Goal: Task Accomplishment & Management: Manage account settings

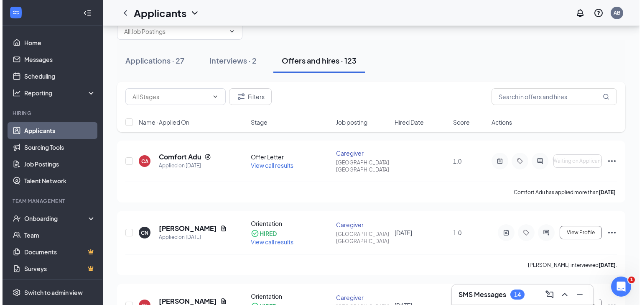
scroll to position [33, 0]
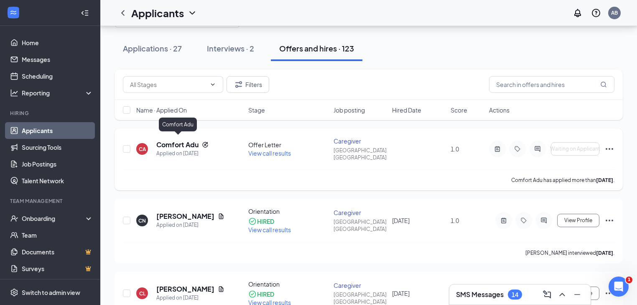
click at [165, 141] on h5 "Comfort Adu" at bounding box center [177, 144] width 42 height 9
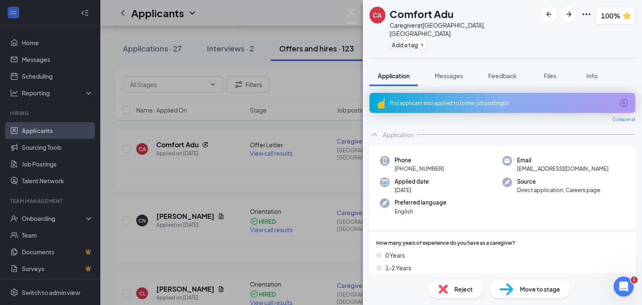
drag, startPoint x: 472, startPoint y: 82, endPoint x: 441, endPoint y: 131, distance: 58.5
click at [419, 113] on div "This applicant also applied to 1 other job posting(s) Collapse all Application …" at bounding box center [502, 179] width 279 height 187
click at [553, 72] on span "Files" at bounding box center [550, 76] width 13 height 8
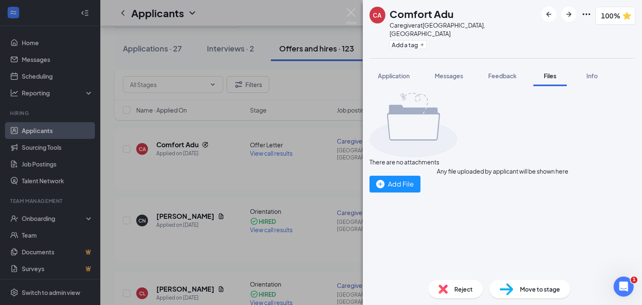
click at [530, 289] on span "Move to stage" at bounding box center [540, 288] width 40 height 9
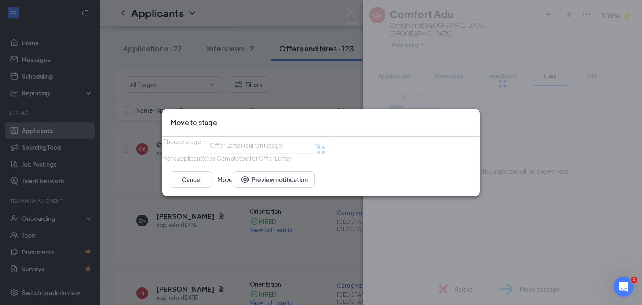
type input "Driver Background Check (next stage)"
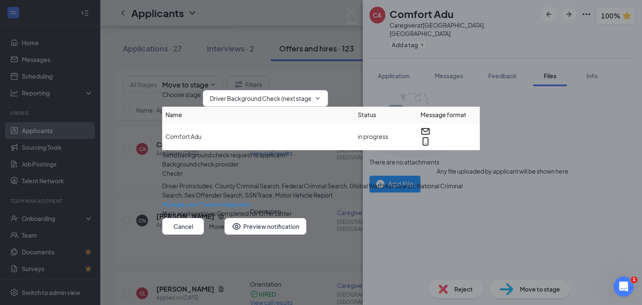
click at [321, 95] on icon "ChevronDown" at bounding box center [318, 98] width 7 height 7
click at [620, 202] on div "Move to stage Choose stage : Driver Background Check (next stage) Name Status M…" at bounding box center [321, 152] width 642 height 305
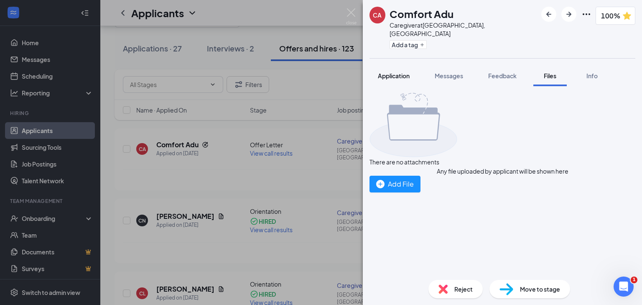
click at [393, 72] on span "Application" at bounding box center [394, 76] width 32 height 8
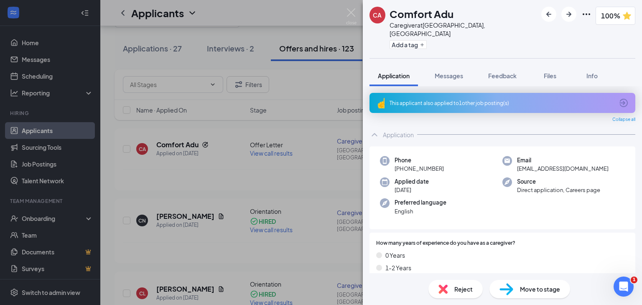
click at [540, 293] on span "Move to stage" at bounding box center [540, 288] width 40 height 9
type input "Driver Background Check (next stage)"
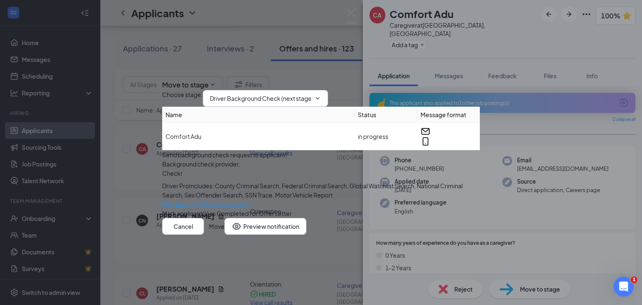
click at [321, 95] on icon "ChevronDown" at bounding box center [318, 98] width 7 height 7
click at [577, 119] on div "Move to stage Choose stage : Driver Background Check (next stage) Name Status M…" at bounding box center [321, 152] width 642 height 305
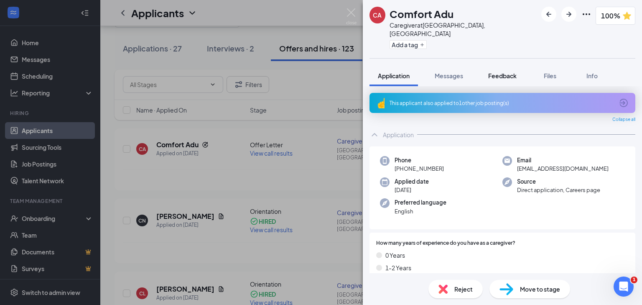
click at [495, 72] on span "Feedback" at bounding box center [503, 76] width 28 height 8
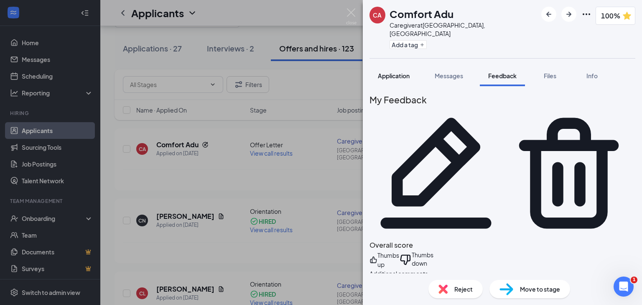
click at [390, 72] on button "Application" at bounding box center [394, 75] width 49 height 21
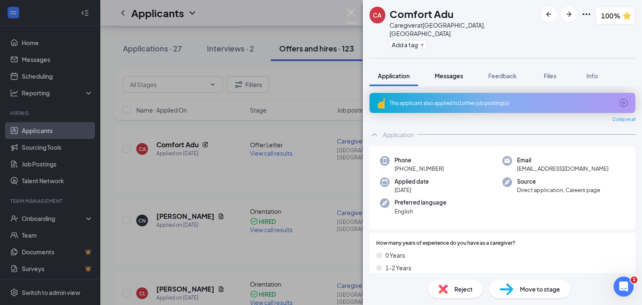
click at [448, 72] on span "Messages" at bounding box center [449, 76] width 28 height 8
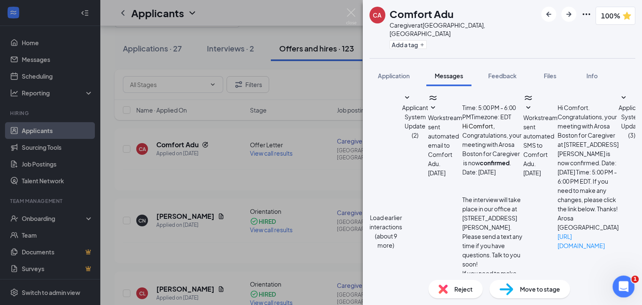
click at [620, 285] on icon "Open Intercom Messenger" at bounding box center [623, 286] width 14 height 14
type textarea "This is [PERSON_NAME] from Arosa [GEOGRAPHIC_DATA]. Applicant Comfort Adu was u…"
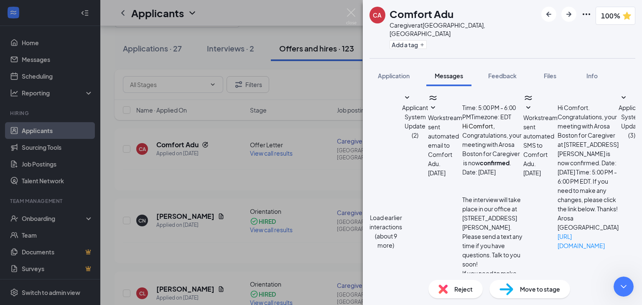
click at [188, 238] on div "CA Comfort Adu Caregiver at [GEOGRAPHIC_DATA], [GEOGRAPHIC_DATA] Add a tag 100%…" at bounding box center [321, 152] width 642 height 305
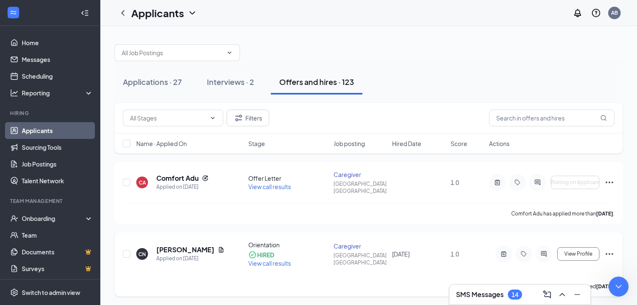
scroll to position [100, 0]
type textarea "Thank you."
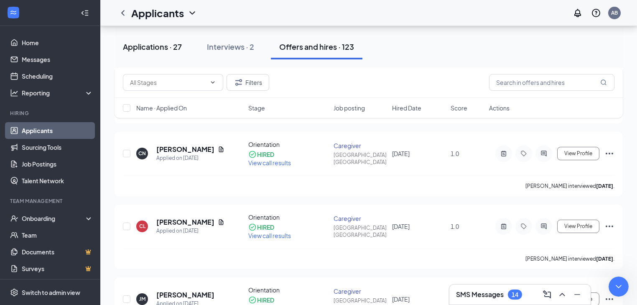
click at [134, 44] on div "Applications · 27" at bounding box center [152, 46] width 59 height 10
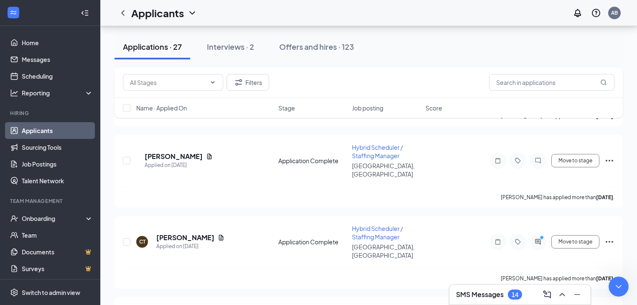
scroll to position [1729, 0]
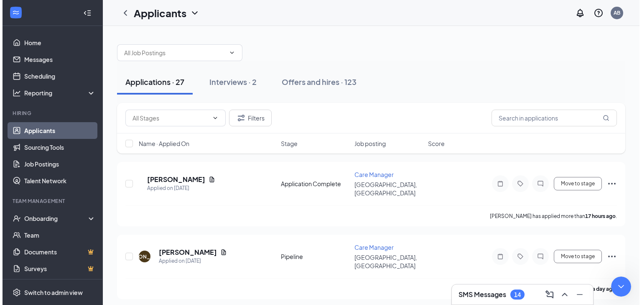
scroll to position [158, 0]
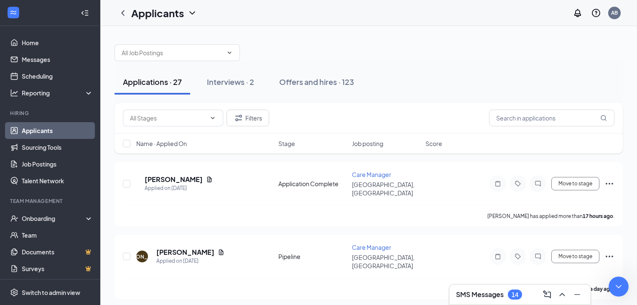
click at [286, 141] on span "Stage" at bounding box center [287, 143] width 17 height 8
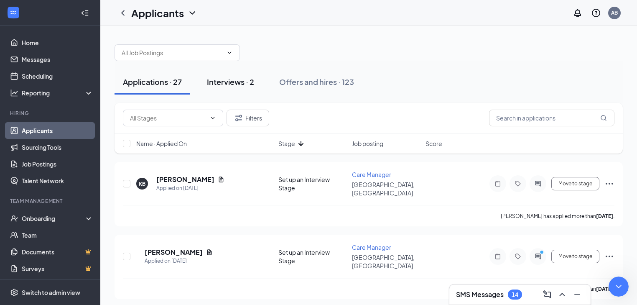
click at [211, 80] on div "Interviews · 2" at bounding box center [230, 82] width 47 height 10
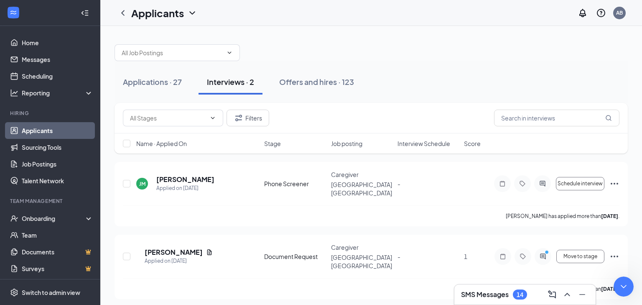
scroll to position [211, 0]
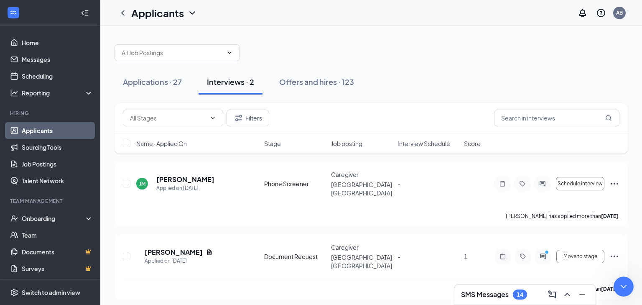
type textarea "It needs to have $20 added by hourly"
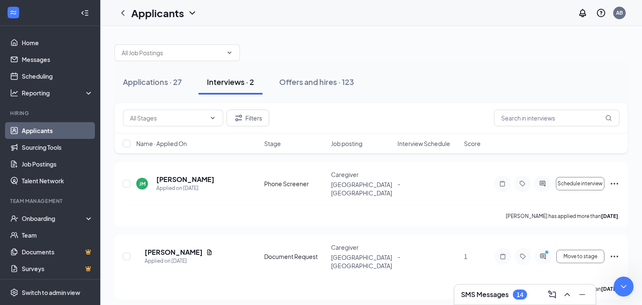
scroll to position [235, 0]
click at [166, 257] on div "Applied on [DATE]" at bounding box center [179, 261] width 68 height 8
type textarea "That is the correct applicant"
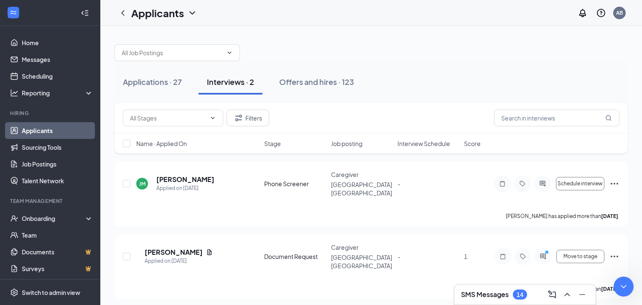
scroll to position [254, 0]
click at [187, 248] on h5 "[PERSON_NAME]" at bounding box center [174, 252] width 58 height 9
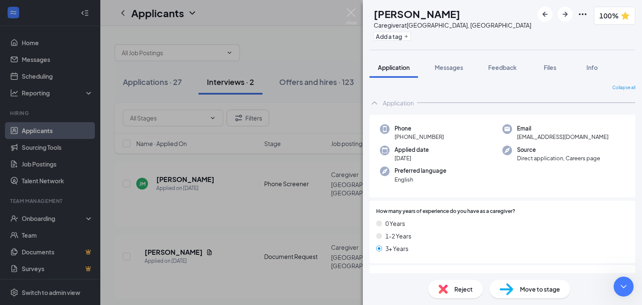
scroll to position [304, 0]
type textarea "Thank you. I will let her know and get back to you if I have a problem."
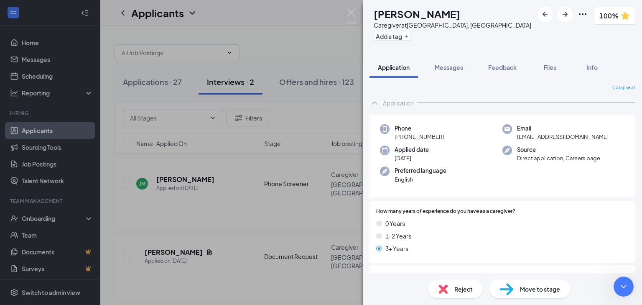
scroll to position [337, 0]
click at [545, 67] on span "Files" at bounding box center [550, 68] width 13 height 8
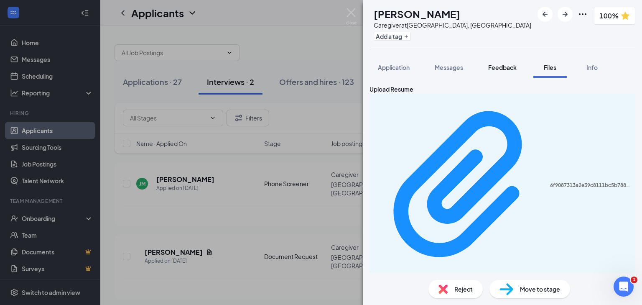
click at [494, 66] on span "Feedback" at bounding box center [503, 68] width 28 height 8
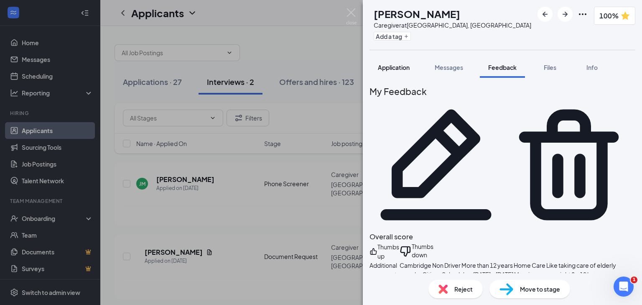
click at [389, 66] on span "Application" at bounding box center [394, 68] width 32 height 8
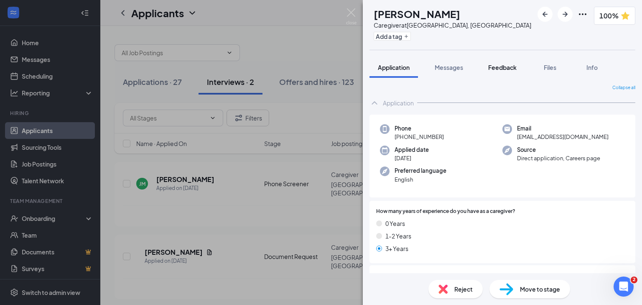
click at [499, 65] on span "Feedback" at bounding box center [503, 68] width 28 height 8
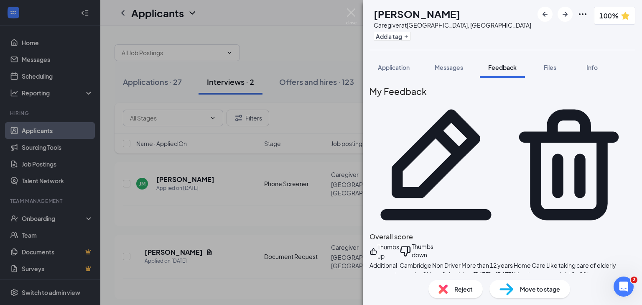
click at [540, 288] on span "Move to stage" at bounding box center [540, 288] width 40 height 9
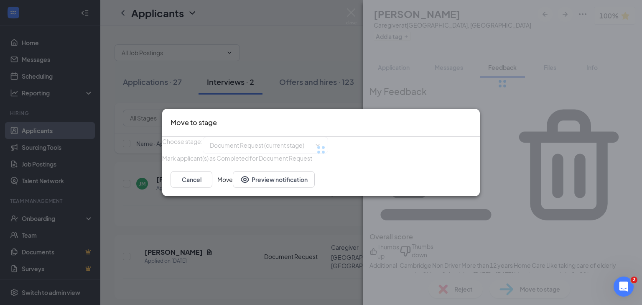
type input "Screening Complete (next stage)"
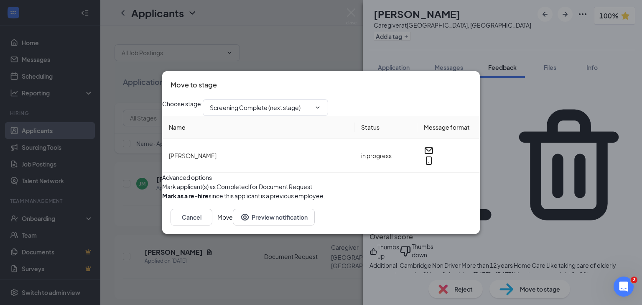
click at [233, 225] on button "Move" at bounding box center [225, 217] width 15 height 17
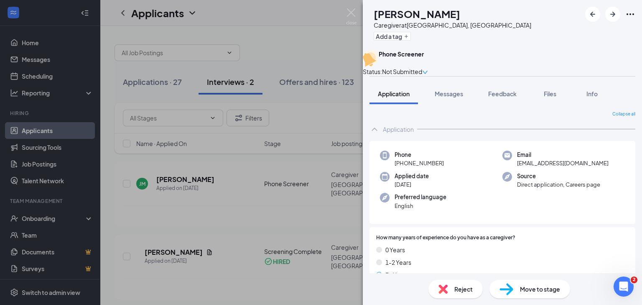
click at [536, 292] on span "Move to stage" at bounding box center [540, 288] width 40 height 9
type input "Onsite Interview (next stage)"
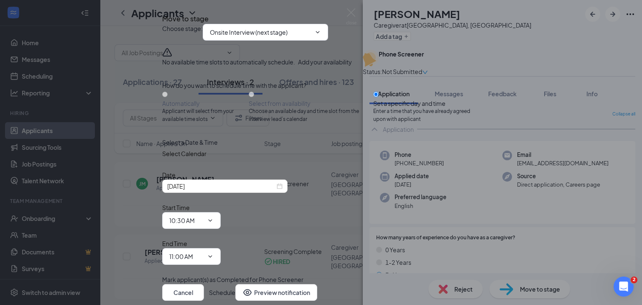
click at [235, 284] on button "Schedule" at bounding box center [222, 292] width 26 height 17
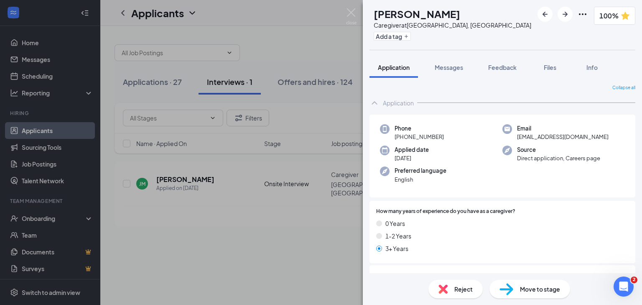
click at [524, 287] on span "Move to stage" at bounding box center [540, 288] width 40 height 9
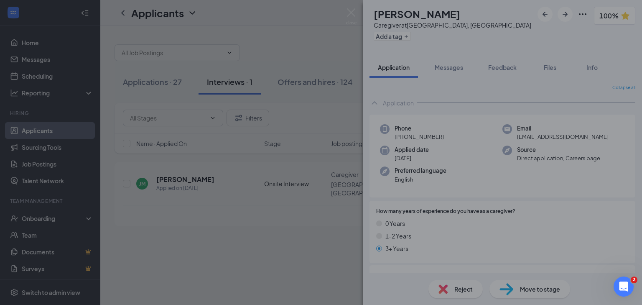
type input "Orientation (final stage)"
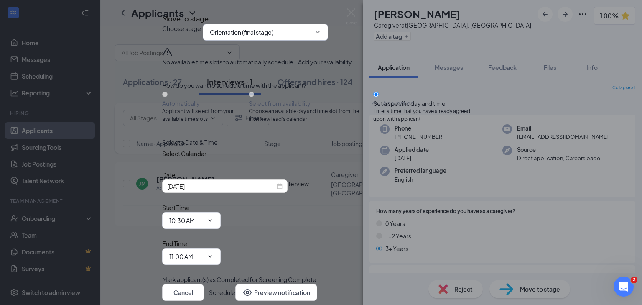
click at [321, 36] on icon "ChevronDown" at bounding box center [318, 32] width 7 height 7
drag, startPoint x: 333, startPoint y: 67, endPoint x: 289, endPoint y: 72, distance: 44.2
click at [321, 36] on icon "ChevronDown" at bounding box center [318, 32] width 7 height 7
click at [215, 67] on div "No available time slots to automatically schedule. Add your availability" at bounding box center [321, 61] width 318 height 9
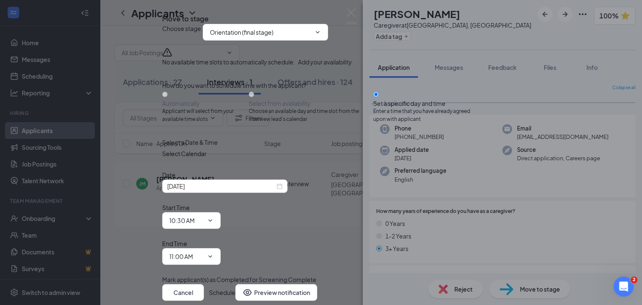
click at [235, 284] on button "Schedule" at bounding box center [222, 292] width 26 height 17
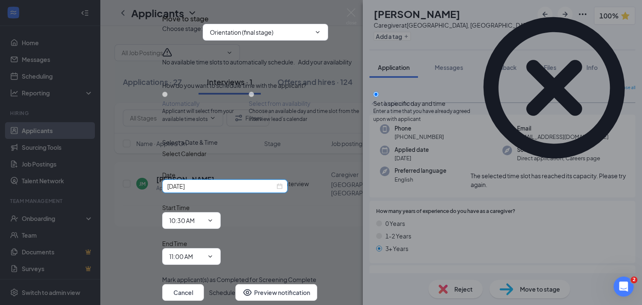
click at [242, 191] on input "[DATE]" at bounding box center [221, 186] width 108 height 9
click at [204, 225] on input "10:30 AM" at bounding box center [186, 220] width 34 height 9
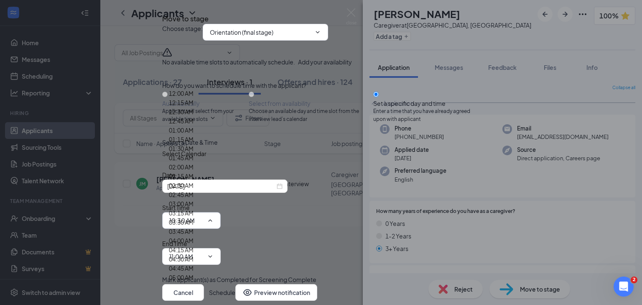
scroll to position [1104, 0]
type input "03:00 PM"
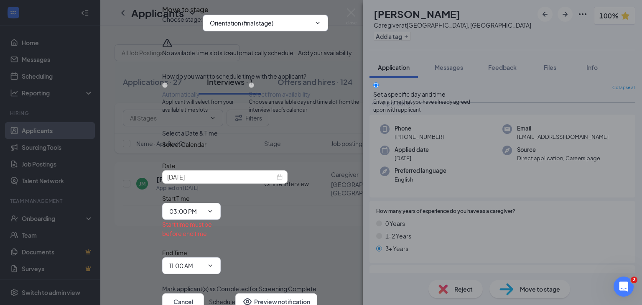
click at [321, 26] on icon "ChevronDown" at bounding box center [318, 23] width 7 height 7
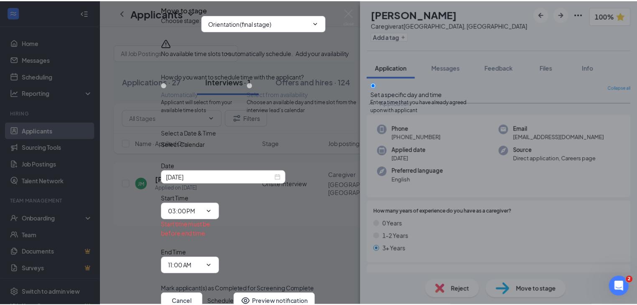
scroll to position [20, 0]
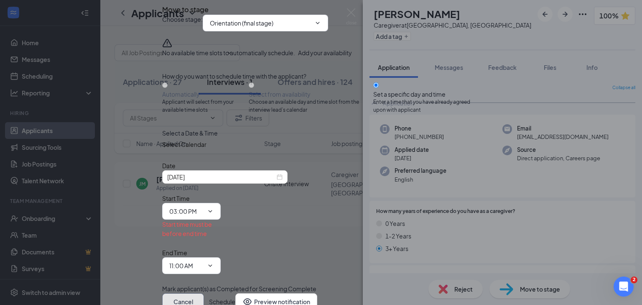
click at [204, 293] on button "Cancel" at bounding box center [183, 301] width 42 height 17
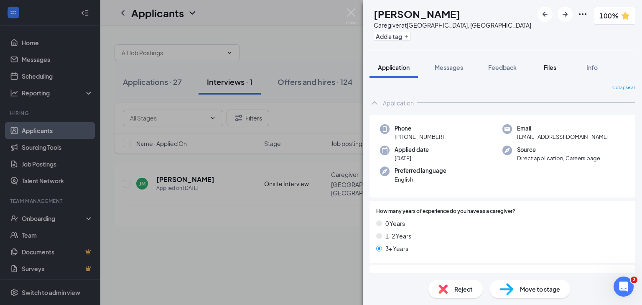
click at [555, 70] on span "Files" at bounding box center [550, 68] width 13 height 8
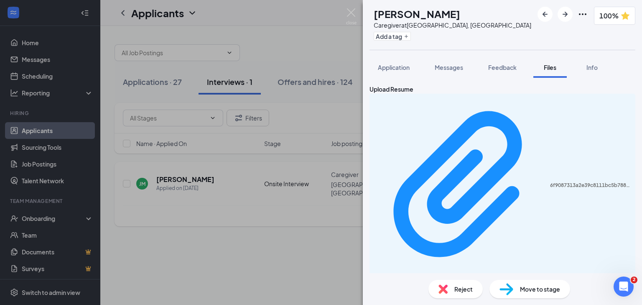
click at [212, 178] on div "NG [PERSON_NAME] Caregiver at [GEOGRAPHIC_DATA], [GEOGRAPHIC_DATA] Add a tag 10…" at bounding box center [321, 152] width 642 height 305
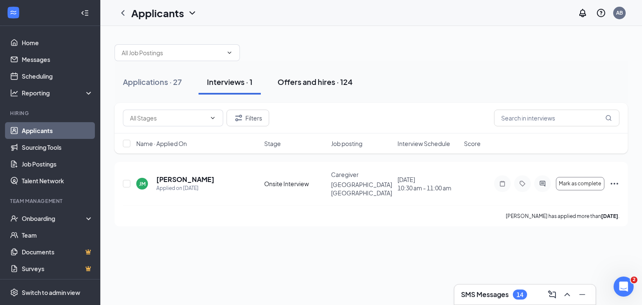
click at [297, 85] on div "Offers and hires · 124" at bounding box center [315, 82] width 75 height 10
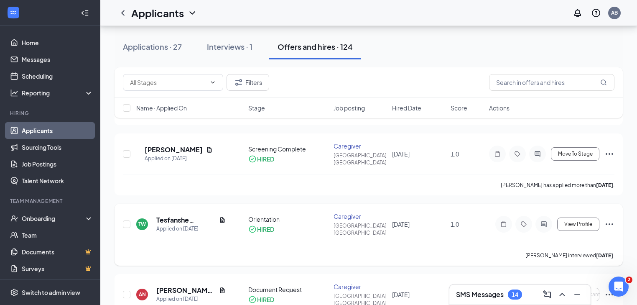
scroll to position [368, 0]
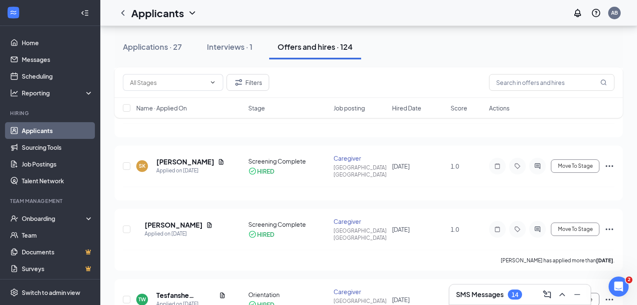
click at [461, 250] on div "[PERSON_NAME] has applied more than [DATE] ." at bounding box center [369, 260] width 492 height 21
click at [616, 286] on icon "Open Intercom Messenger" at bounding box center [618, 286] width 14 height 14
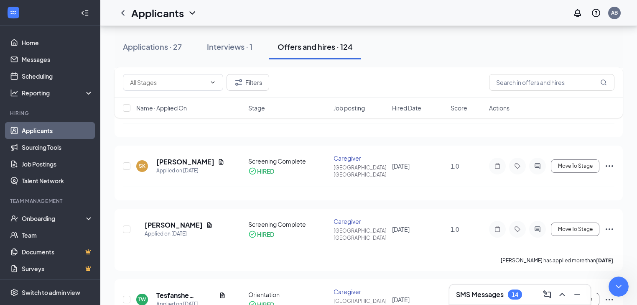
type textarea "[PERSON_NAME] needs to have an offer letter sent to her. She is an applicant to…"
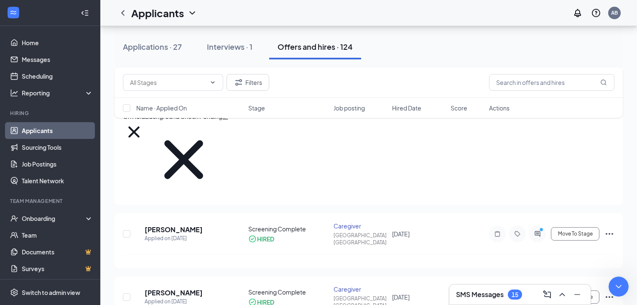
scroll to position [550, 0]
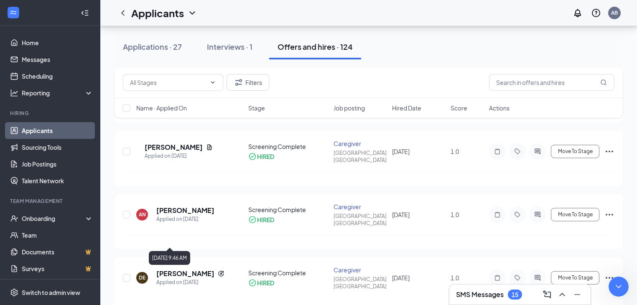
scroll to position [2142, 0]
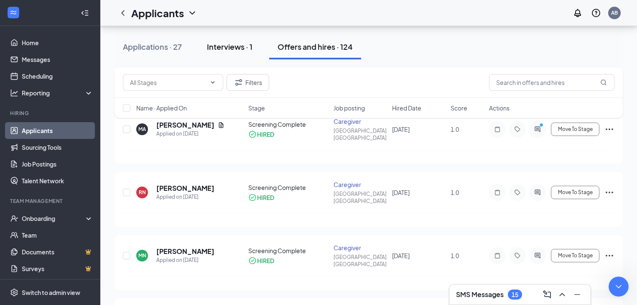
type textarea "Can you send her the document request again. I don't need a copy of the offer l…"
click at [221, 50] on div "Interviews · 1" at bounding box center [230, 46] width 46 height 10
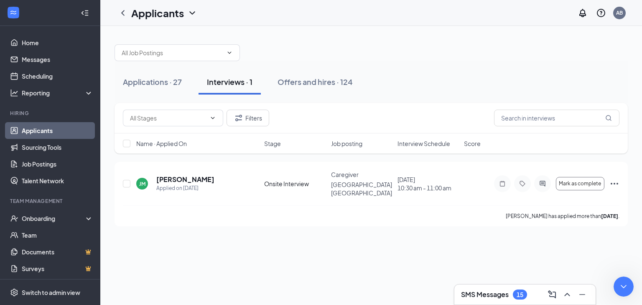
drag, startPoint x: 13, startPoint y: 315, endPoint x: 455, endPoint y: 330, distance: 442.0
click at [618, 279] on div "Close Intercom Messenger" at bounding box center [623, 285] width 20 height 20
click at [520, 293] on div "15" at bounding box center [520, 294] width 7 height 7
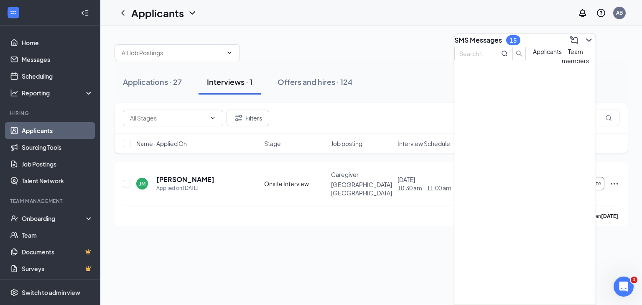
click at [328, 249] on div "Applications · 27 Interviews · 1 Offers and hires · 124 Filters Name · Applied …" at bounding box center [371, 165] width 542 height 279
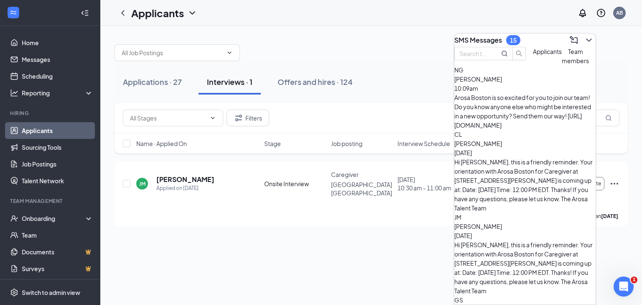
drag, startPoint x: 306, startPoint y: 219, endPoint x: 374, endPoint y: 228, distance: 68.7
click at [309, 219] on div "Applications · 27 Interviews · 1 Offers and hires · 124 Filters Name · Applied …" at bounding box center [371, 131] width 542 height 210
click at [335, 250] on div "Applications · 27 Interviews · 1 Offers and hires · 124 Filters Name · Applied …" at bounding box center [371, 165] width 542 height 279
click at [312, 80] on div "Offers and hires · 124" at bounding box center [315, 82] width 75 height 10
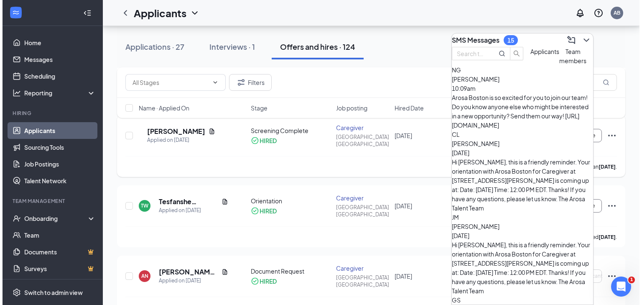
scroll to position [404, 0]
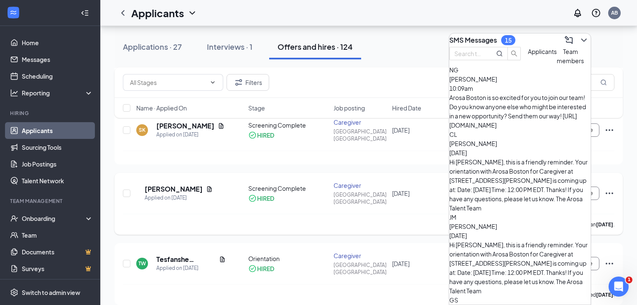
click at [179, 184] on h5 "[PERSON_NAME]" at bounding box center [174, 188] width 58 height 9
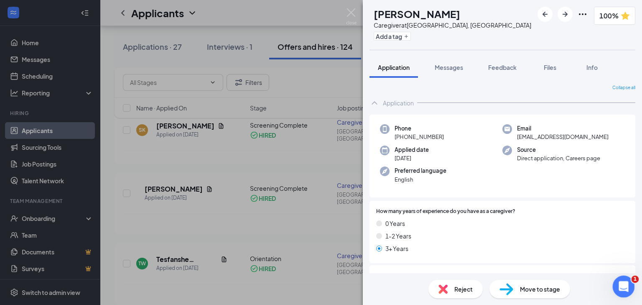
click at [626, 276] on div "Open Intercom Messenger" at bounding box center [623, 285] width 28 height 28
type textarea "Can you send her the document request again. I don't need a copy of the offer l…"
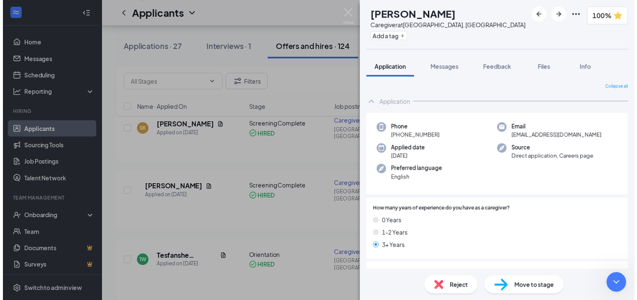
scroll to position [601, 0]
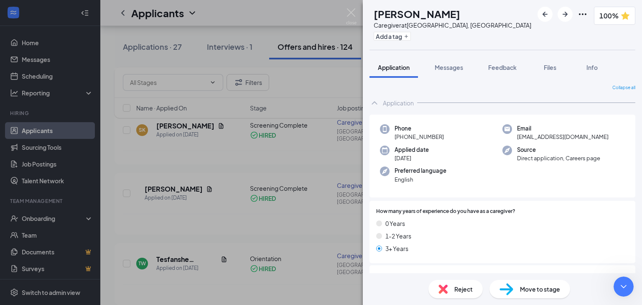
click at [196, 173] on div "NG [PERSON_NAME] Caregiver at [GEOGRAPHIC_DATA], [GEOGRAPHIC_DATA] Add a tag 10…" at bounding box center [321, 152] width 642 height 305
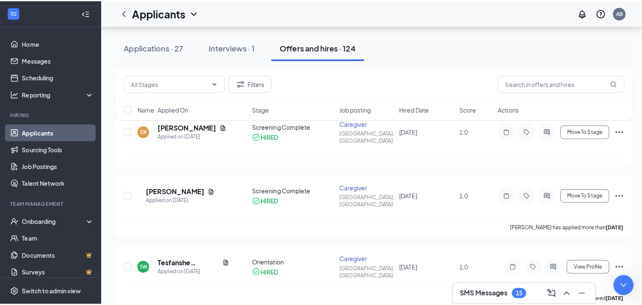
scroll to position [606, 0]
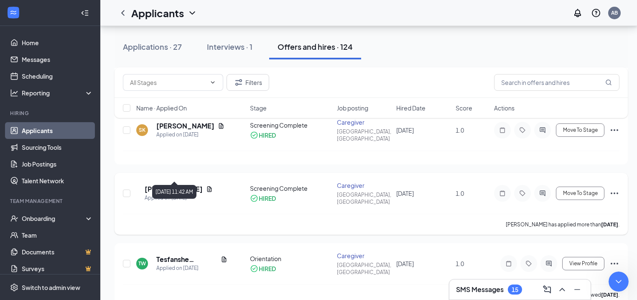
click at [174, 194] on div "Applied on [DATE]" at bounding box center [179, 198] width 68 height 8
click at [185, 184] on h5 "[PERSON_NAME]" at bounding box center [174, 188] width 58 height 9
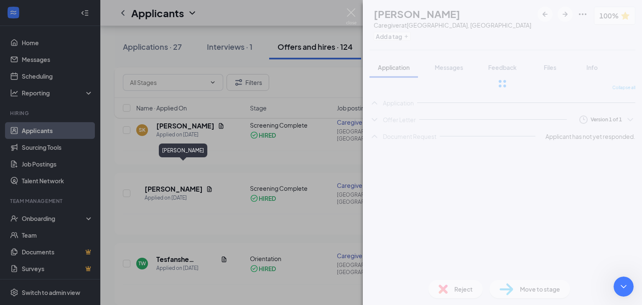
scroll to position [601, 0]
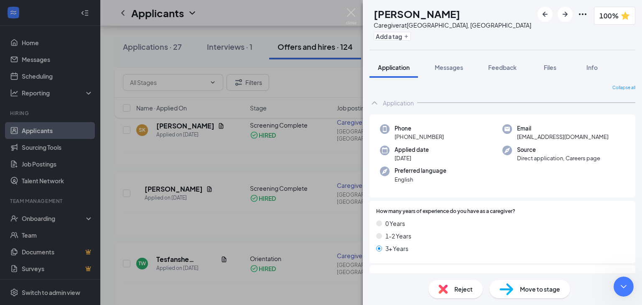
click at [416, 180] on span "English" at bounding box center [421, 179] width 52 height 8
click at [426, 194] on div "Phone [PHONE_NUMBER] Email [EMAIL_ADDRESS][DOMAIN_NAME] Applied date [DATE] Sou…" at bounding box center [503, 156] width 266 height 83
click at [439, 259] on div "How many years of experience do you have as a caregiver? 0 Years 1-2 Years 3+ Y…" at bounding box center [503, 232] width 266 height 62
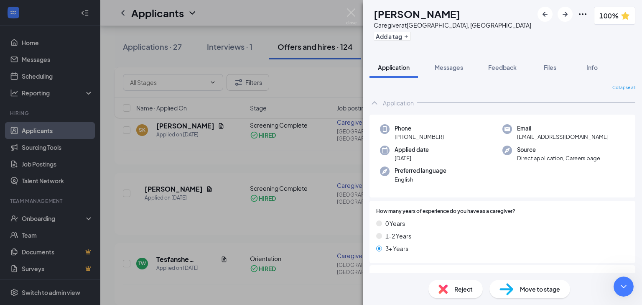
type textarea "$20 per hour"
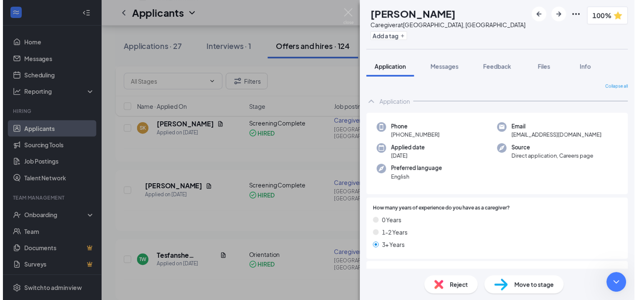
scroll to position [658, 0]
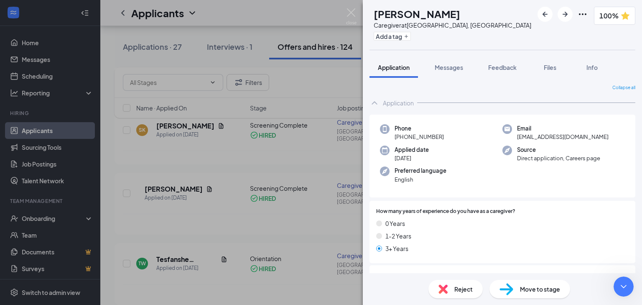
click at [216, 43] on div "NG [PERSON_NAME] Caregiver at [GEOGRAPHIC_DATA], [GEOGRAPHIC_DATA] Add a tag 10…" at bounding box center [321, 152] width 642 height 305
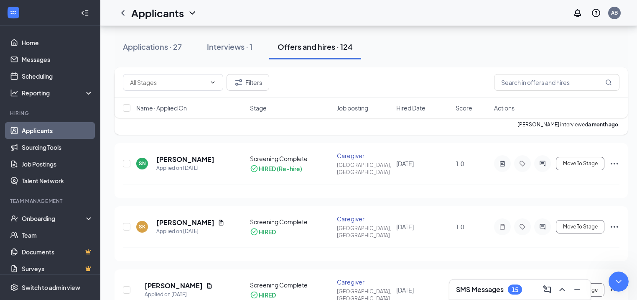
scroll to position [270, 0]
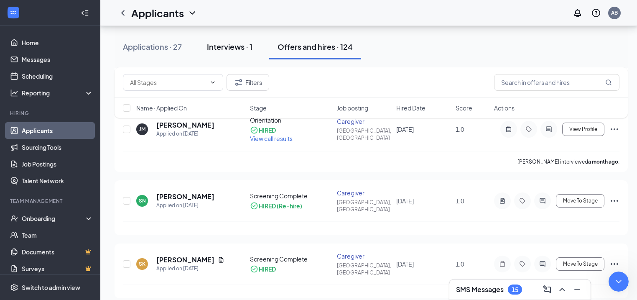
click at [225, 52] on button "Interviews · 1" at bounding box center [230, 46] width 62 height 25
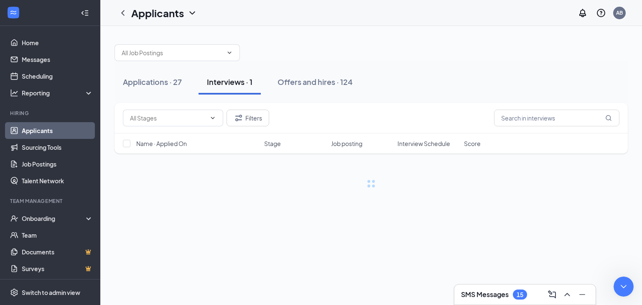
scroll to position [658, 0]
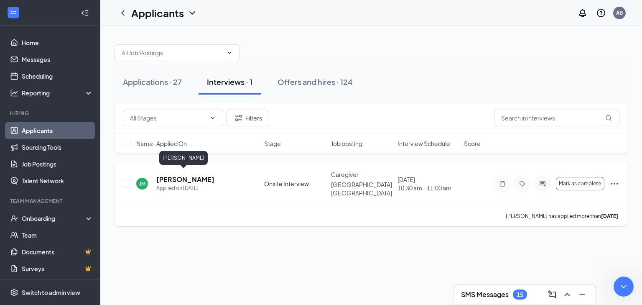
click at [172, 176] on h5 "[PERSON_NAME]" at bounding box center [185, 179] width 58 height 9
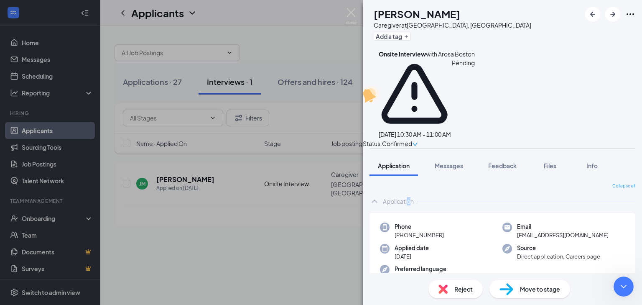
click at [410, 197] on div "Application" at bounding box center [398, 201] width 31 height 8
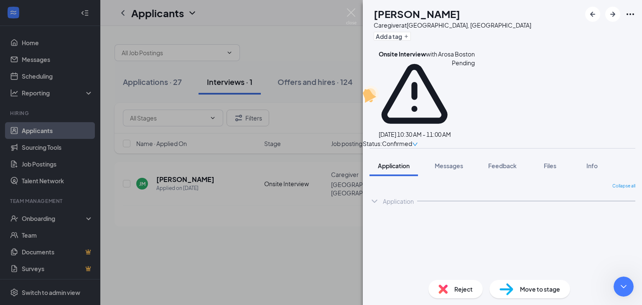
click at [379, 183] on div "Collapse all" at bounding box center [503, 186] width 266 height 7
click at [385, 29] on div "[PERSON_NAME] Caregiver at [GEOGRAPHIC_DATA], [GEOGRAPHIC_DATA] Add a tag" at bounding box center [451, 25] width 162 height 36
click at [184, 183] on div "[PERSON_NAME] Caregiver at [GEOGRAPHIC_DATA], [GEOGRAPHIC_DATA] Add a tag Onsit…" at bounding box center [321, 152] width 642 height 305
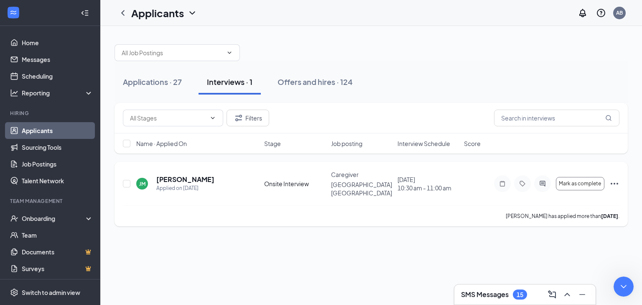
click at [144, 184] on div "JM" at bounding box center [142, 184] width 12 height 12
click at [166, 180] on div "[PERSON_NAME] Caregiver at [GEOGRAPHIC_DATA], [GEOGRAPHIC_DATA] Add a tag Onsit…" at bounding box center [321, 152] width 642 height 305
click at [172, 176] on h5 "[PERSON_NAME]" at bounding box center [185, 179] width 58 height 9
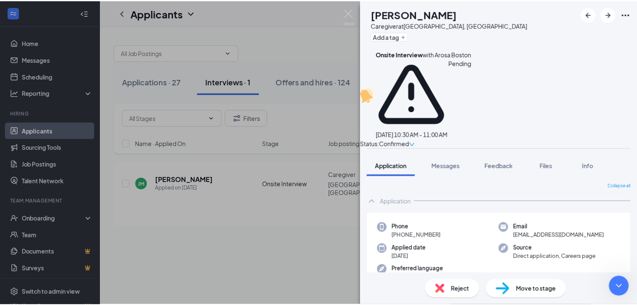
scroll to position [806, 0]
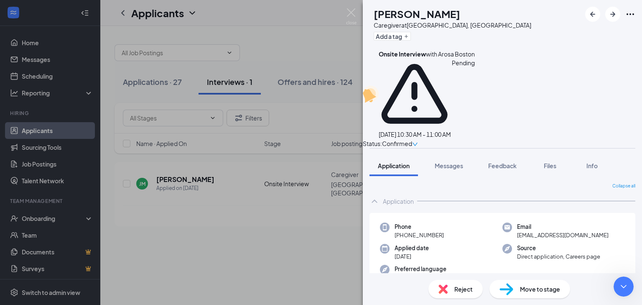
drag, startPoint x: 274, startPoint y: 215, endPoint x: 332, endPoint y: 202, distance: 59.0
click at [276, 215] on div "[PERSON_NAME] Caregiver at [GEOGRAPHIC_DATA], [GEOGRAPHIC_DATA] Add a tag Onsit…" at bounding box center [321, 152] width 642 height 305
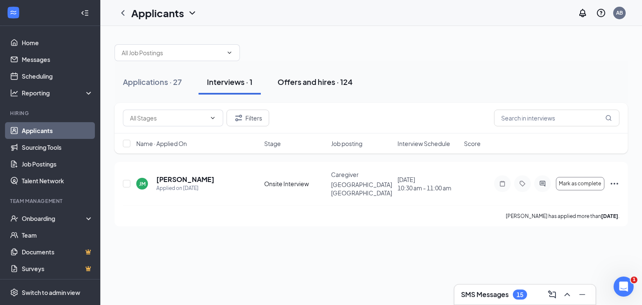
click at [315, 80] on div "Offers and hires · 124" at bounding box center [315, 82] width 75 height 10
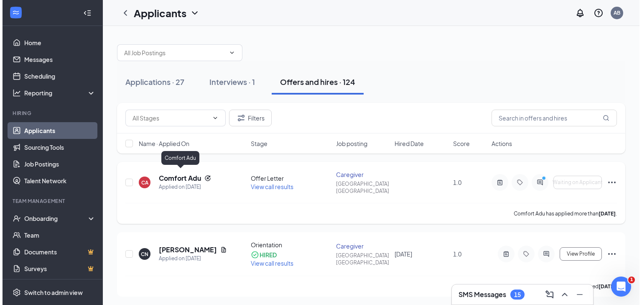
scroll to position [774, 0]
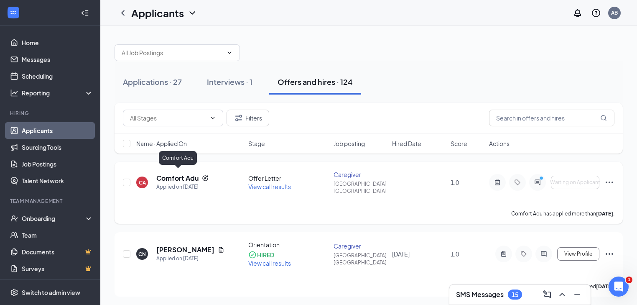
click at [189, 176] on h5 "Comfort Adu" at bounding box center [177, 178] width 42 height 9
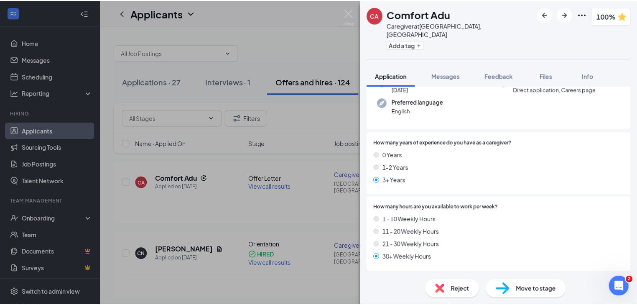
scroll to position [1058, 0]
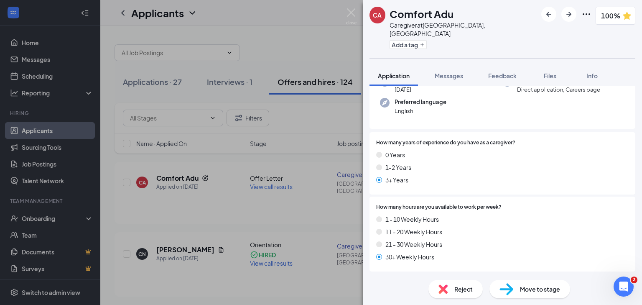
click at [173, 176] on div "CA Comfort Adu Caregiver at [GEOGRAPHIC_DATA], [GEOGRAPHIC_DATA] Add a tag 100%…" at bounding box center [321, 152] width 642 height 305
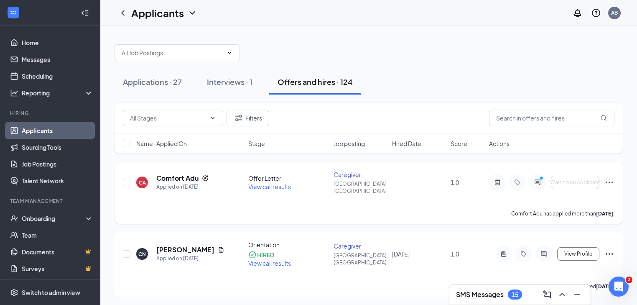
click at [609, 177] on icon "Ellipses" at bounding box center [610, 182] width 10 height 10
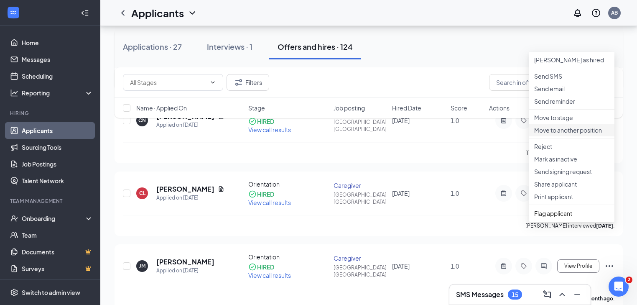
scroll to position [134, 0]
click at [557, 121] on p "Move to stage" at bounding box center [572, 117] width 75 height 8
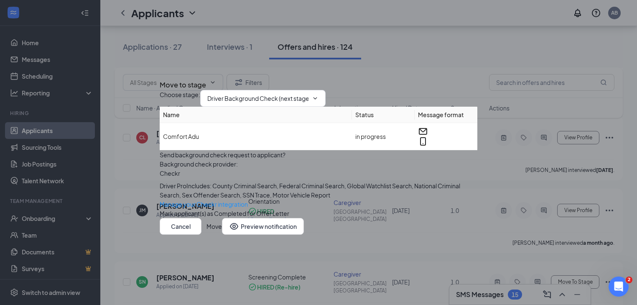
scroll to position [201, 0]
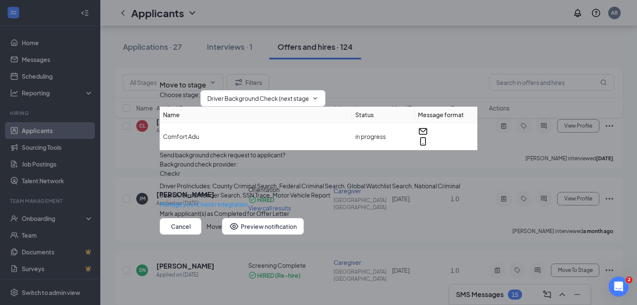
click at [319, 95] on icon "ChevronDown" at bounding box center [315, 98] width 7 height 7
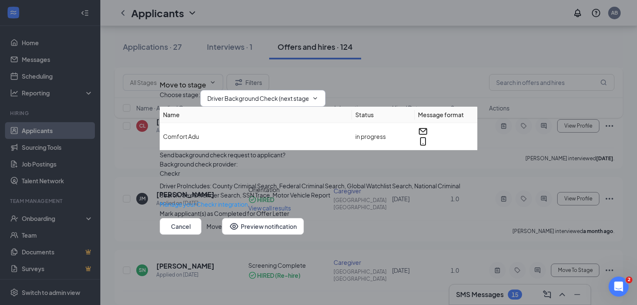
click at [319, 95] on icon "ChevronDown" at bounding box center [315, 98] width 7 height 7
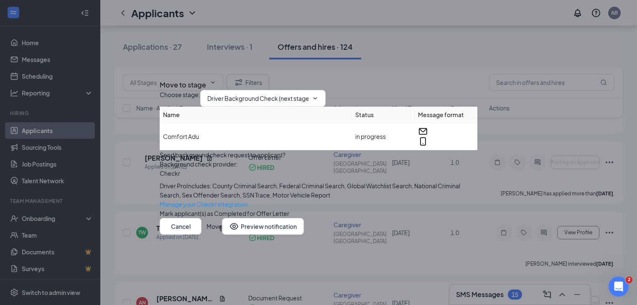
click at [459, 79] on div "Move to stage" at bounding box center [319, 84] width 318 height 11
click at [160, 77] on icon "Cross" at bounding box center [160, 77] width 0 height 0
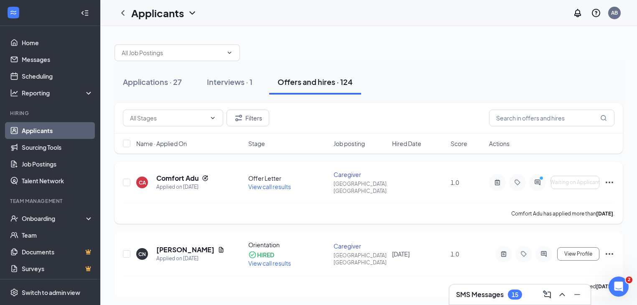
click at [611, 177] on icon "Ellipses" at bounding box center [610, 182] width 10 height 10
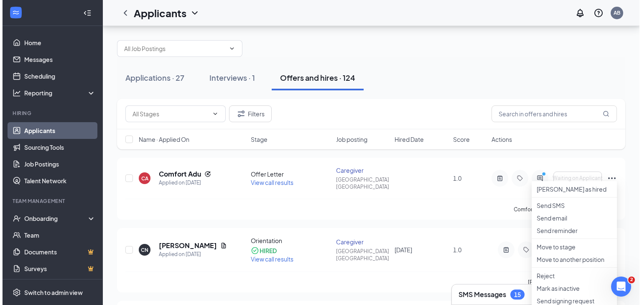
scroll to position [33, 0]
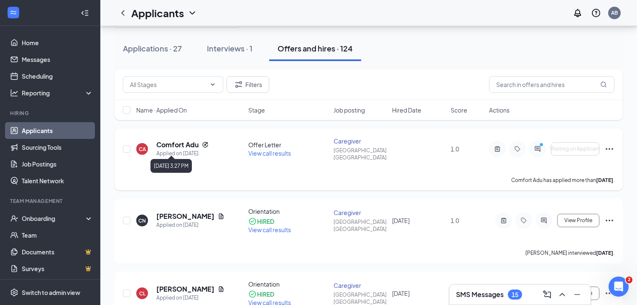
click at [167, 149] on div "Applied on [DATE]" at bounding box center [182, 153] width 52 height 8
click at [172, 145] on h5 "Comfort Adu" at bounding box center [177, 144] width 42 height 9
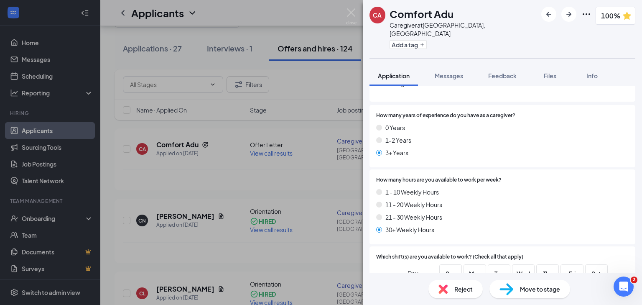
scroll to position [134, 0]
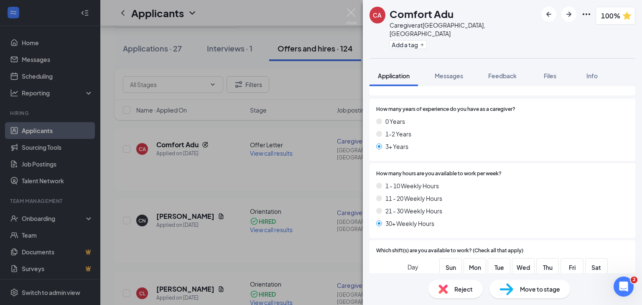
click at [540, 288] on span "Move to stage" at bounding box center [540, 288] width 40 height 9
type input "Driver Background Check (next stage)"
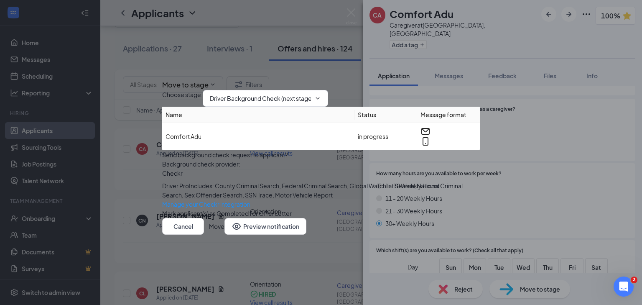
scroll to position [0, 0]
click at [321, 95] on icon "ChevronDown" at bounding box center [318, 98] width 7 height 7
click at [271, 209] on div "Manage your Checkr integration" at bounding box center [321, 204] width 318 height 9
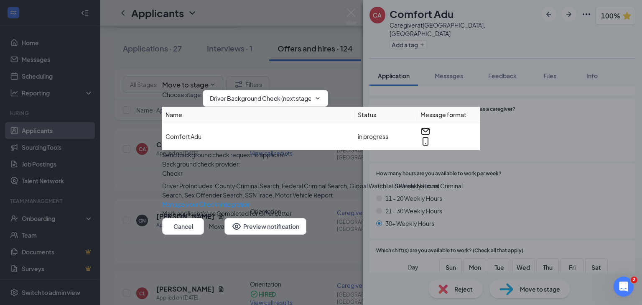
click at [529, 152] on div "Move to stage Choose stage : Driver Background Check (next stage) Name Status M…" at bounding box center [321, 152] width 642 height 305
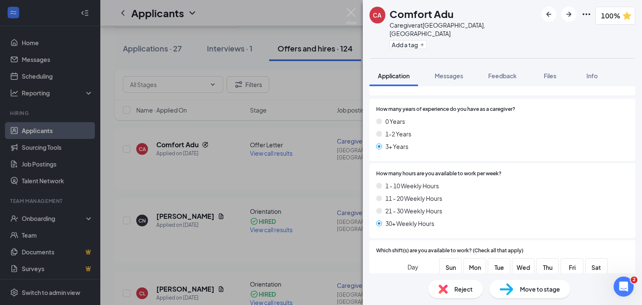
type textarea "Comfort Adu is a non driver, but I am not seeing that option. [PERSON_NAME] is …"
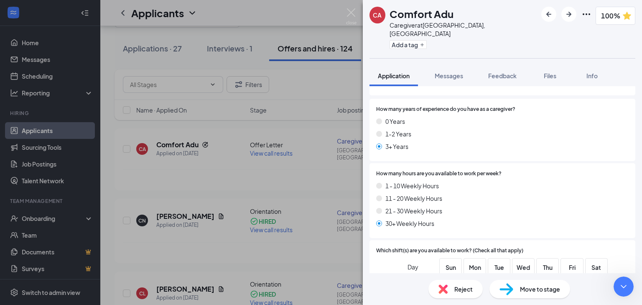
click at [627, 285] on icon "Close Intercom Messenger" at bounding box center [623, 285] width 10 height 10
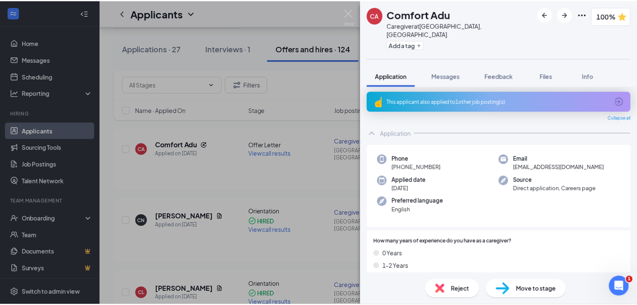
scroll to position [0, 0]
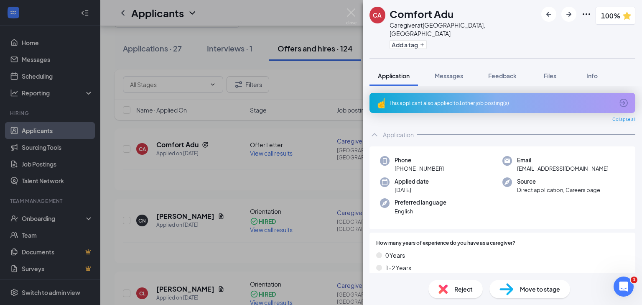
click at [183, 143] on div "CA Comfort Adu Caregiver at [GEOGRAPHIC_DATA], [GEOGRAPHIC_DATA] Add a tag 100%…" at bounding box center [321, 152] width 642 height 305
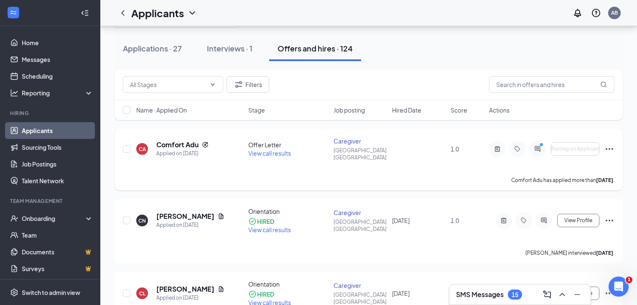
click at [611, 147] on icon "Ellipses" at bounding box center [610, 149] width 10 height 10
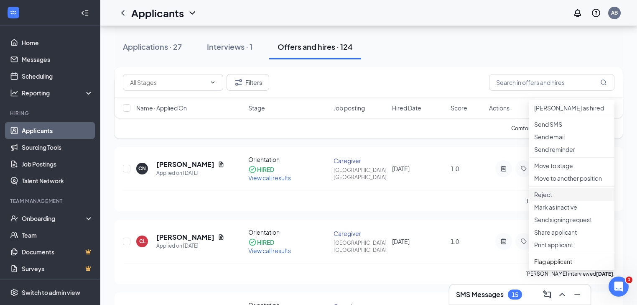
scroll to position [67, 0]
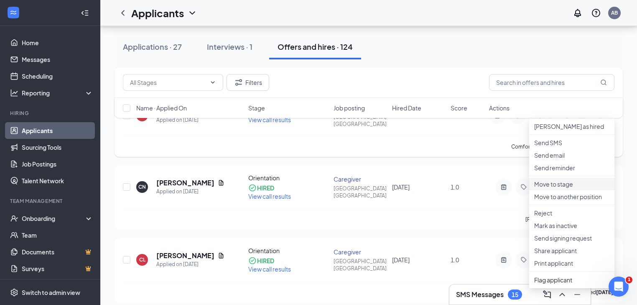
click at [563, 188] on p "Move to stage" at bounding box center [572, 184] width 75 height 8
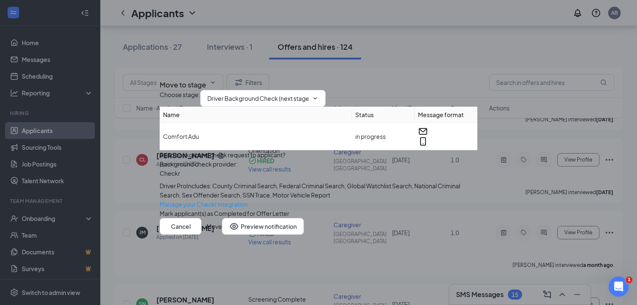
scroll to position [167, 0]
click at [629, 280] on span "1" at bounding box center [631, 280] width 8 height 8
click at [616, 286] on icon "Open Intercom Messenger" at bounding box center [618, 286] width 14 height 14
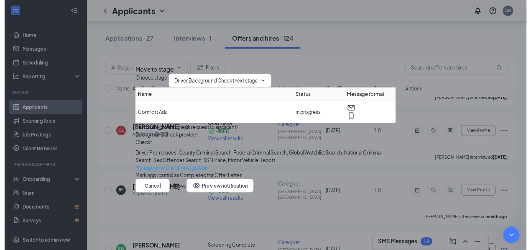
scroll to position [1180, 0]
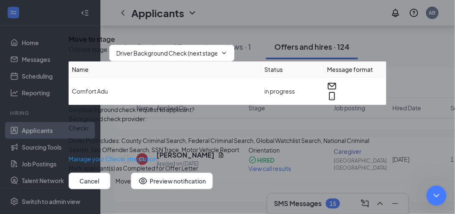
scroll to position [1270, 0]
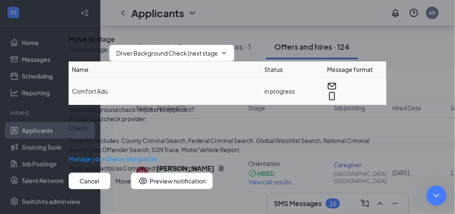
scroll to position [119, 0]
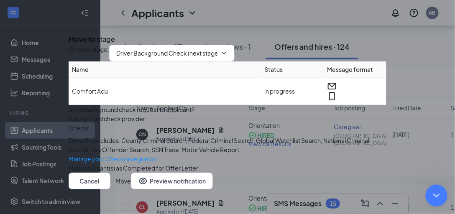
click at [434, 196] on icon "Close Intercom Messenger" at bounding box center [435, 194] width 10 height 10
click at [240, 57] on div "Choose stage : Driver Background Check (next stage)" at bounding box center [228, 53] width 318 height 17
click at [228, 56] on icon "ChevronDown" at bounding box center [224, 53] width 7 height 7
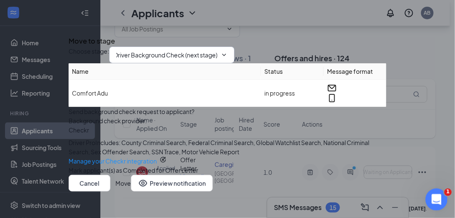
scroll to position [0, 0]
click at [438, 196] on icon "Open Intercom Messenger" at bounding box center [436, 198] width 14 height 14
click at [177, 36] on div "Move to stage" at bounding box center [228, 41] width 318 height 11
click at [435, 198] on icon "Close Intercom Messenger" at bounding box center [435, 198] width 10 height 10
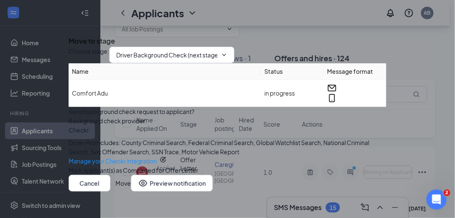
scroll to position [1575, 0]
click at [167, 62] on span "Driver Background Check (next stage)" at bounding box center [171, 54] width 125 height 17
click at [169, 59] on input "Driver Background Check (next stage)" at bounding box center [166, 54] width 101 height 9
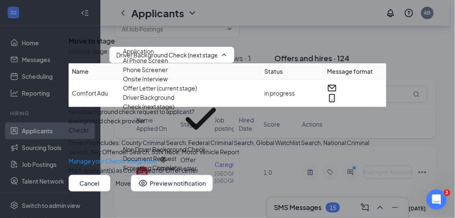
scroll to position [72, 0]
click at [152, 144] on div "Non Driver Background Check" at bounding box center [164, 148] width 83 height 9
type input "Non Driver Background Check"
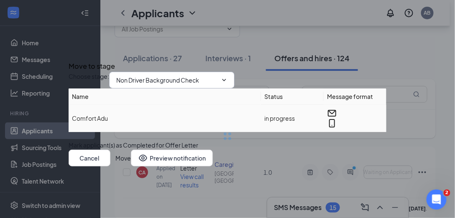
scroll to position [67, 0]
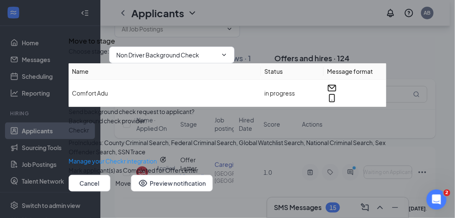
click at [353, 184] on div "Cancel Move Preview notification" at bounding box center [228, 182] width 318 height 17
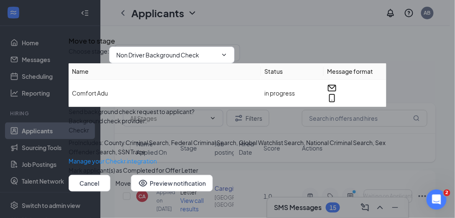
click at [131, 184] on button "Move" at bounding box center [122, 182] width 15 height 17
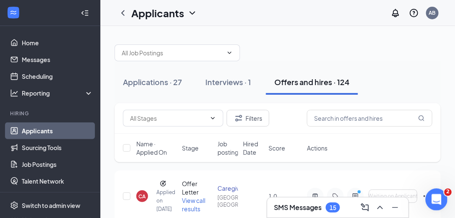
click at [435, 200] on icon "Open Intercom Messenger" at bounding box center [436, 198] width 14 height 14
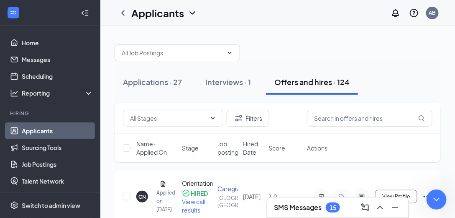
scroll to position [1570, 0]
type textarea "That worked Thank you."
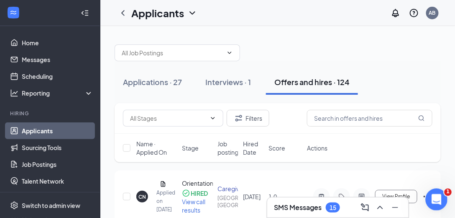
drag, startPoint x: 437, startPoint y: 201, endPoint x: 440, endPoint y: 197, distance: 4.8
click at [437, 201] on icon "Open Intercom Messenger" at bounding box center [436, 198] width 14 height 14
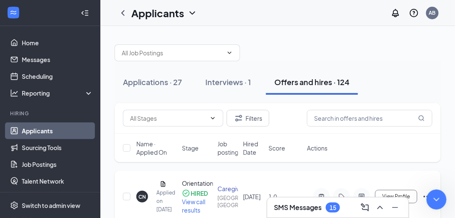
click at [254, 177] on div "CN [PERSON_NAME] Applied on [DATE] Orientation HIRED View call results Caregive…" at bounding box center [278, 206] width 326 height 73
click at [432, 197] on icon "Close Intercom Messenger" at bounding box center [435, 198] width 10 height 10
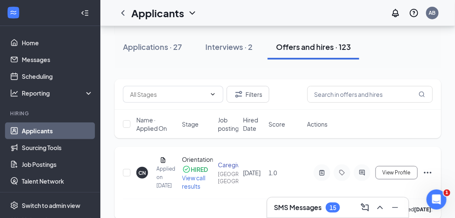
scroll to position [95, 0]
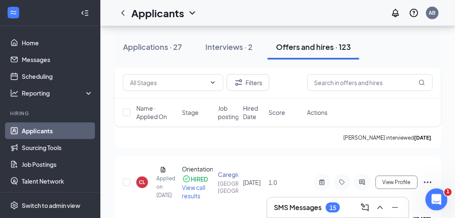
click at [444, 198] on div "Open Intercom Messenger" at bounding box center [436, 198] width 28 height 28
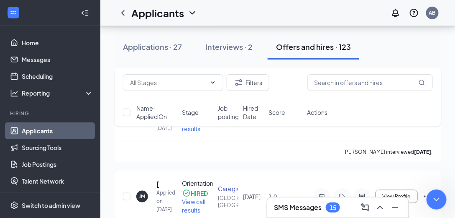
scroll to position [167, 0]
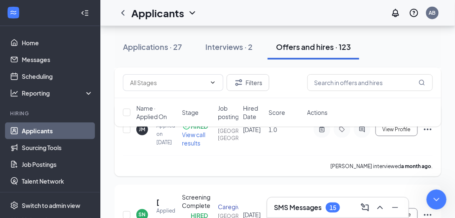
scroll to position [263, 0]
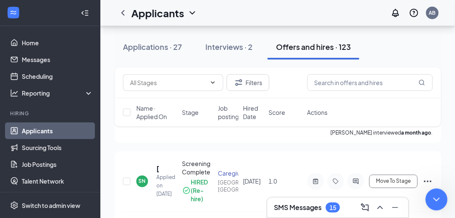
click at [435, 194] on icon "Close Intercom Messenger" at bounding box center [435, 198] width 10 height 10
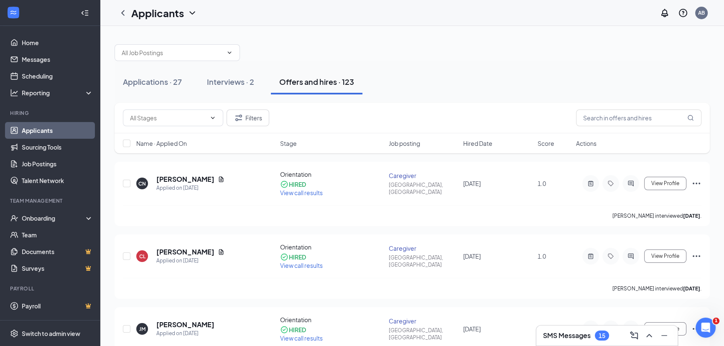
scroll to position [1480, 0]
click at [230, 79] on div "Interviews · 2" at bounding box center [230, 82] width 47 height 10
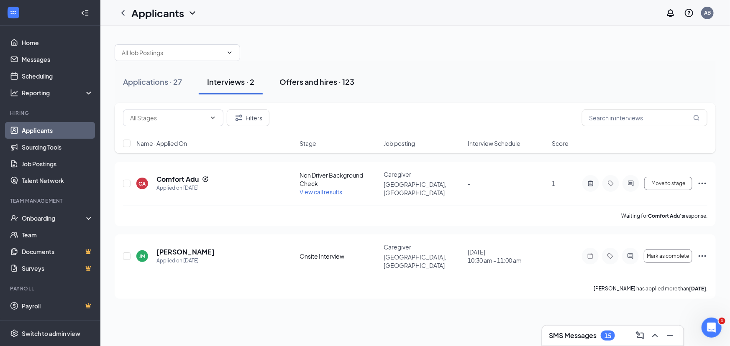
click at [307, 83] on div "Offers and hires · 123" at bounding box center [316, 82] width 75 height 10
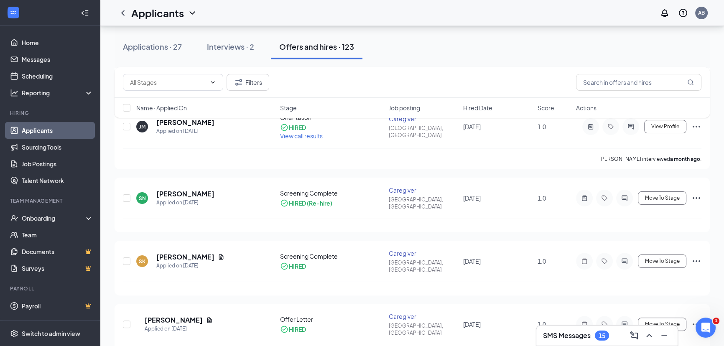
scroll to position [266, 0]
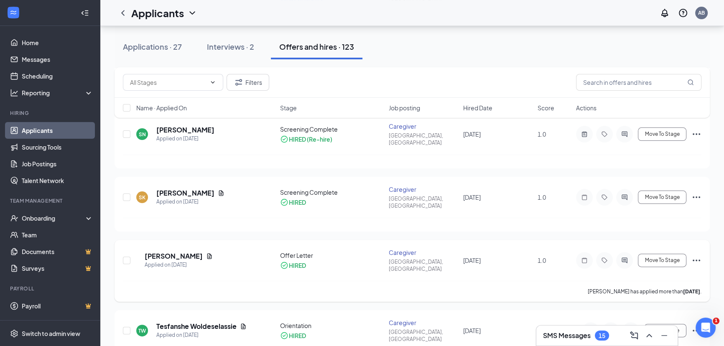
click at [642, 260] on icon "Ellipses" at bounding box center [697, 261] width 8 height 2
click at [642, 256] on icon "Ellipses" at bounding box center [697, 261] width 10 height 10
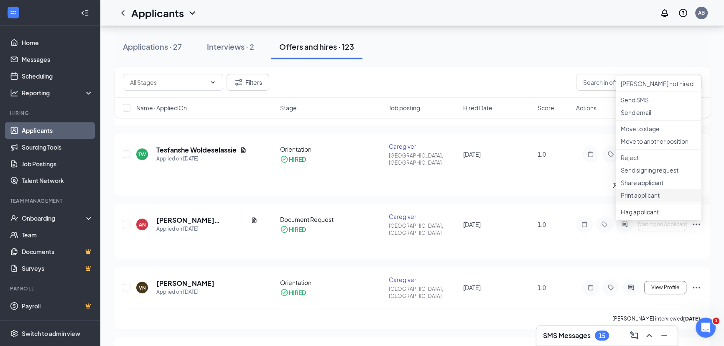
scroll to position [456, 0]
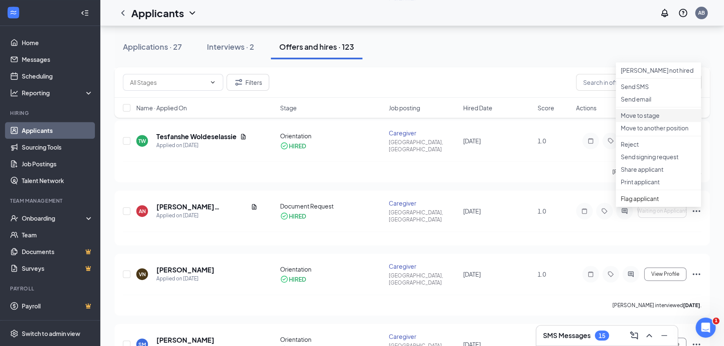
click at [636, 120] on p "Move to stage" at bounding box center [658, 115] width 75 height 8
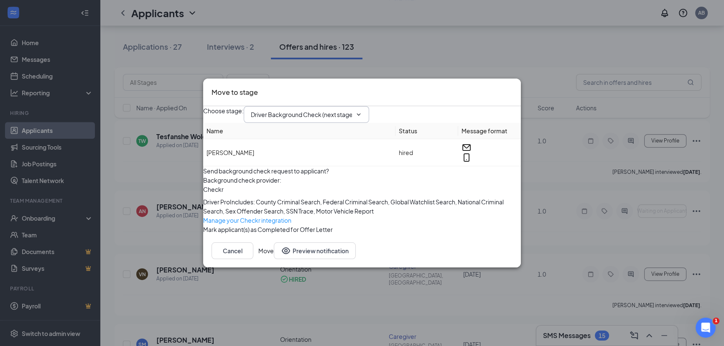
click at [310, 110] on input "Driver Background Check (next stage)" at bounding box center [301, 114] width 101 height 9
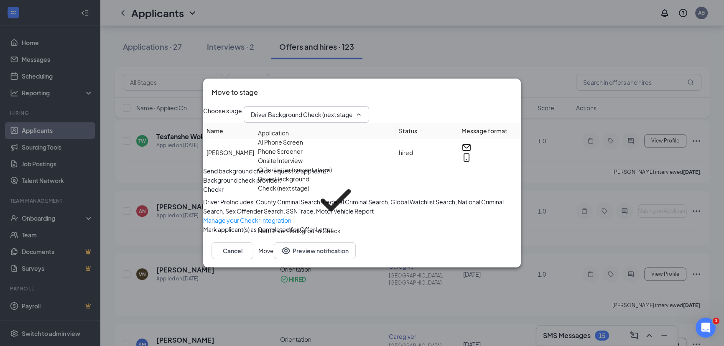
scroll to position [76, 0]
click at [301, 226] on div "Non Driver Background Check" at bounding box center [299, 230] width 83 height 9
type input "Non Driver Background Check"
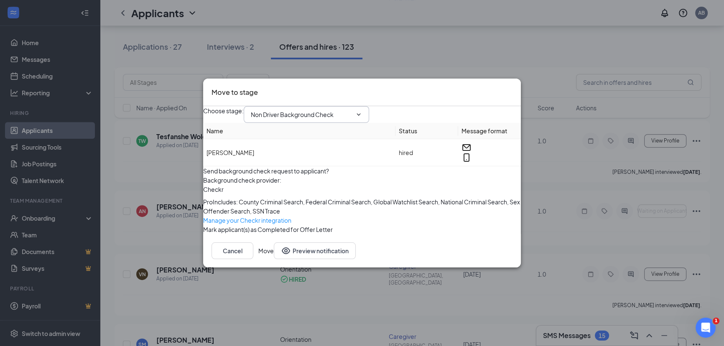
scroll to position [67, 0]
click at [274, 259] on button "Move" at bounding box center [266, 251] width 15 height 17
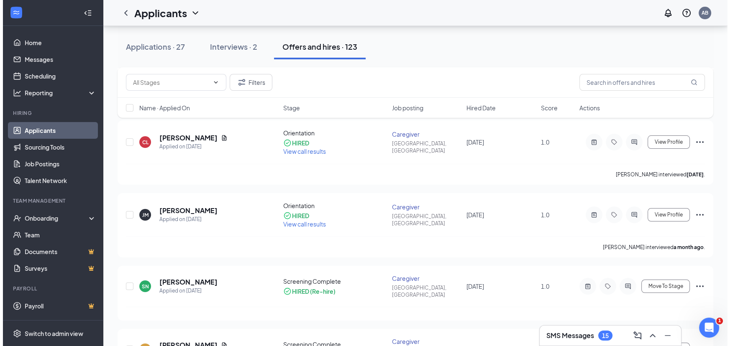
scroll to position [0, 0]
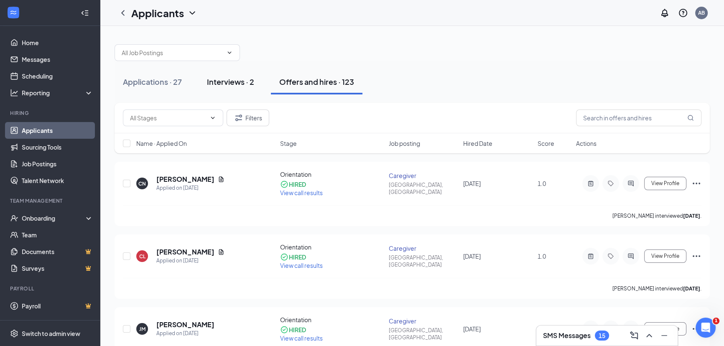
click at [220, 85] on div "Interviews · 2" at bounding box center [230, 82] width 47 height 10
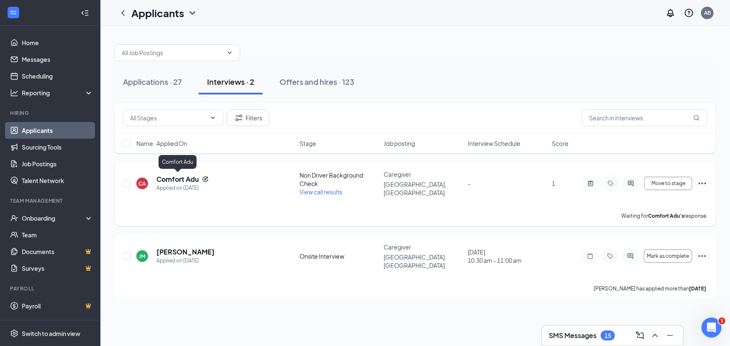
click at [178, 182] on h5 "Comfort Adu" at bounding box center [177, 179] width 42 height 9
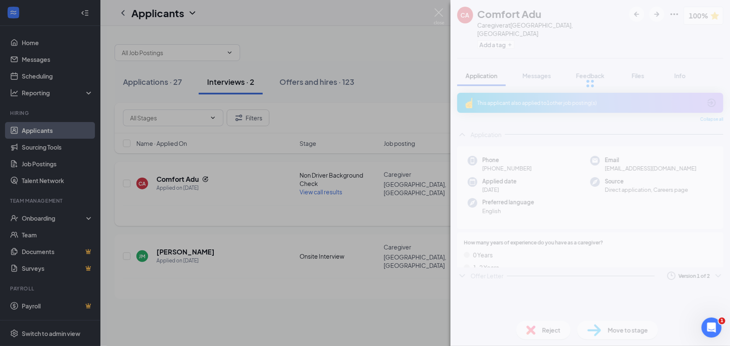
scroll to position [1512, 0]
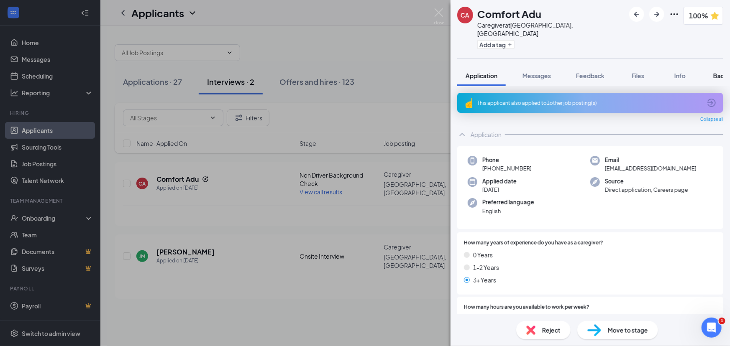
click at [642, 72] on span "Background" at bounding box center [730, 76] width 34 height 8
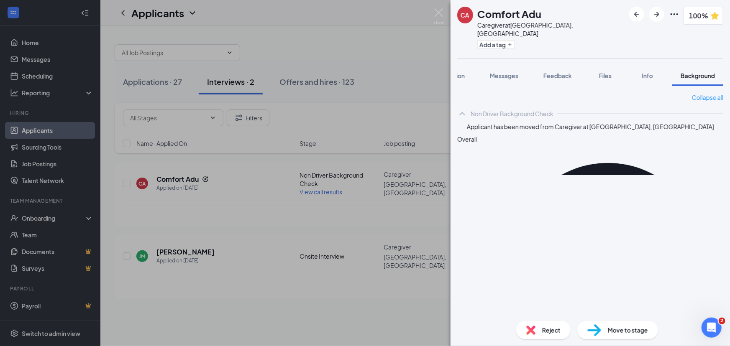
scroll to position [1530, 0]
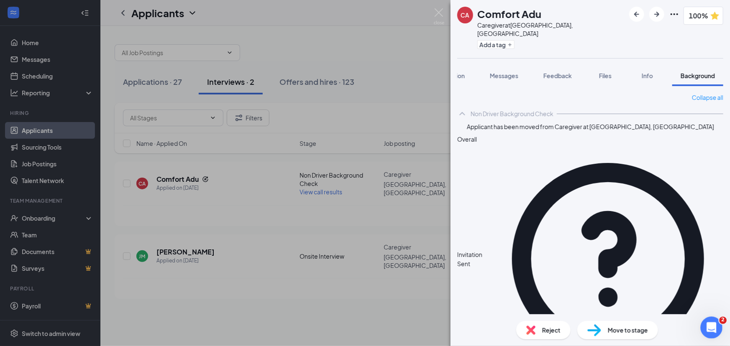
click at [642, 305] on icon "Open Intercom Messenger" at bounding box center [711, 327] width 14 height 14
type textarea "Not at this time. Thank you for your help."
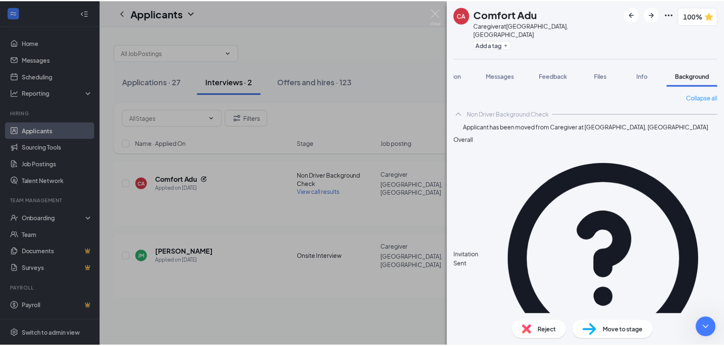
scroll to position [1555, 0]
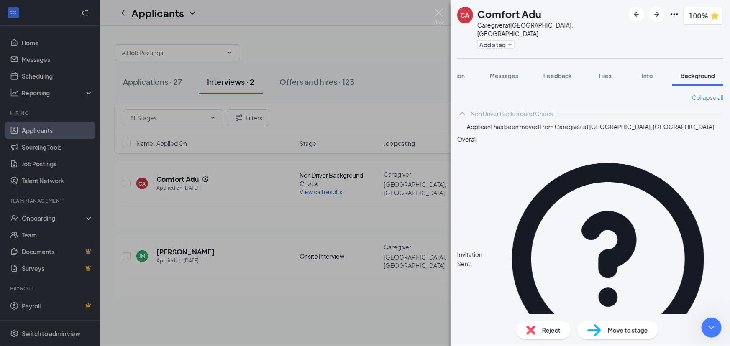
click at [475, 295] on div "Collapse all Non Driver Background Check Applicant has been moved from Caregive…" at bounding box center [590, 257] width 266 height 328
click at [642, 305] on html at bounding box center [710, 327] width 20 height 20
click at [642, 305] on icon "Close Intercom Messenger" at bounding box center [710, 327] width 10 height 10
click at [222, 79] on div "CA Comfort Adu Caregiver at [GEOGRAPHIC_DATA], [GEOGRAPHIC_DATA] Add a tag 100%…" at bounding box center [365, 173] width 730 height 346
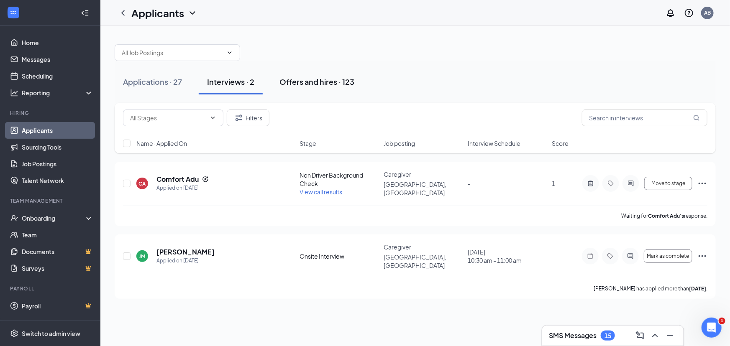
click at [309, 80] on div "Offers and hires · 123" at bounding box center [316, 82] width 75 height 10
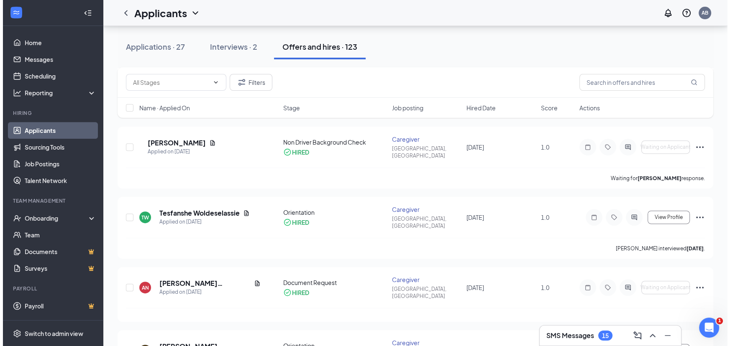
scroll to position [380, 0]
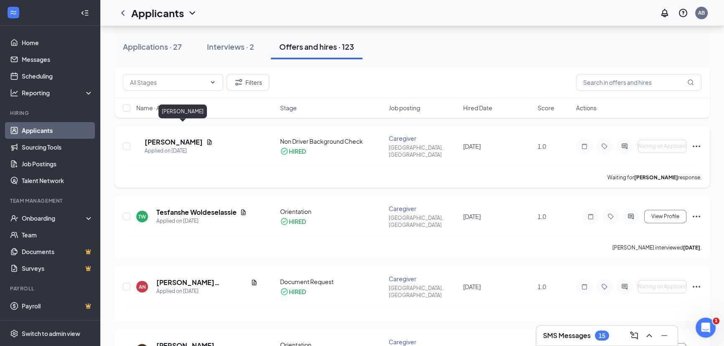
click at [175, 138] on h5 "[PERSON_NAME]" at bounding box center [174, 142] width 58 height 9
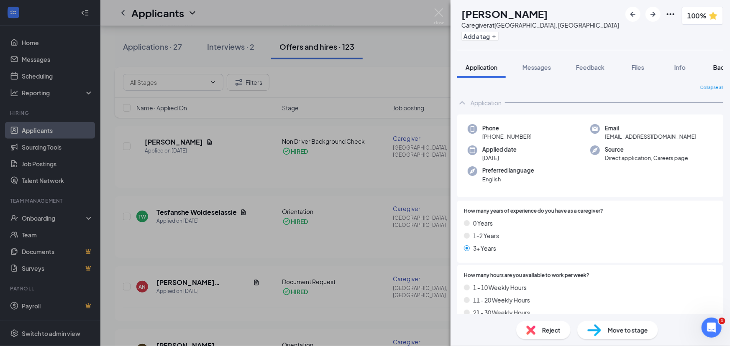
click at [642, 66] on span "Background" at bounding box center [730, 68] width 34 height 8
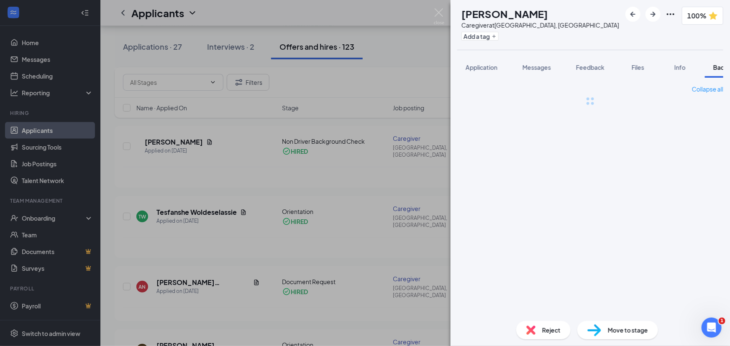
scroll to position [0, 34]
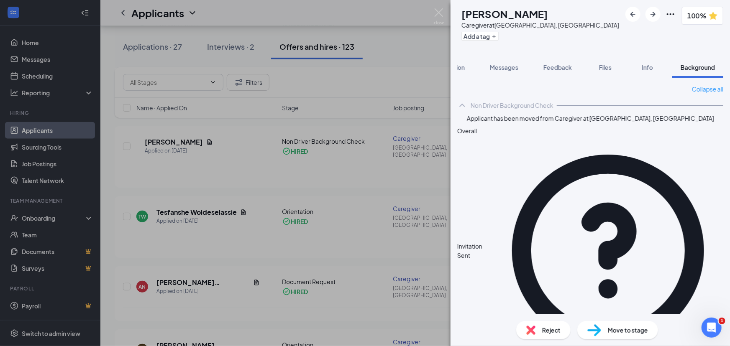
click at [156, 128] on div "NG [PERSON_NAME] Caregiver at [GEOGRAPHIC_DATA], [GEOGRAPHIC_DATA] Add a tag 10…" at bounding box center [365, 173] width 730 height 346
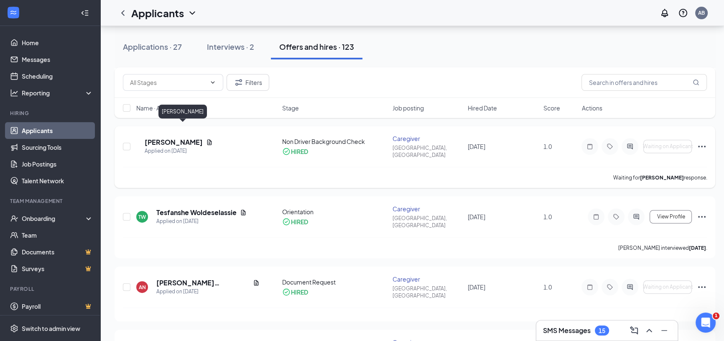
click at [163, 138] on h5 "[PERSON_NAME]" at bounding box center [174, 142] width 58 height 9
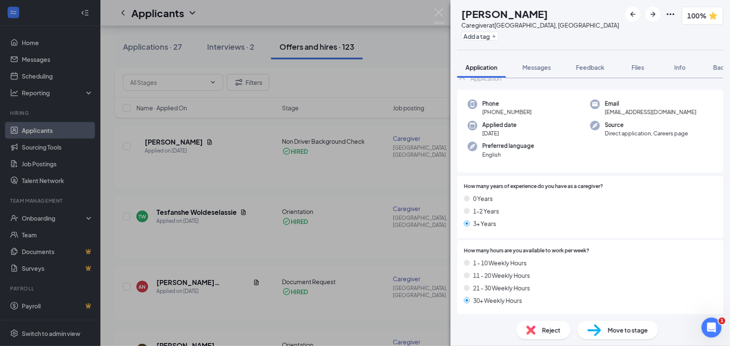
scroll to position [38, 0]
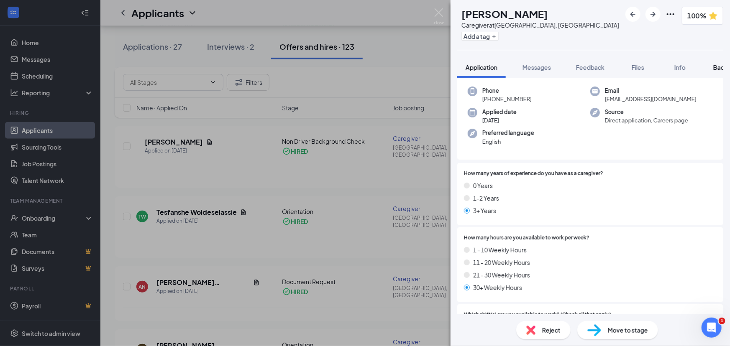
click at [642, 68] on span "Background" at bounding box center [730, 68] width 34 height 8
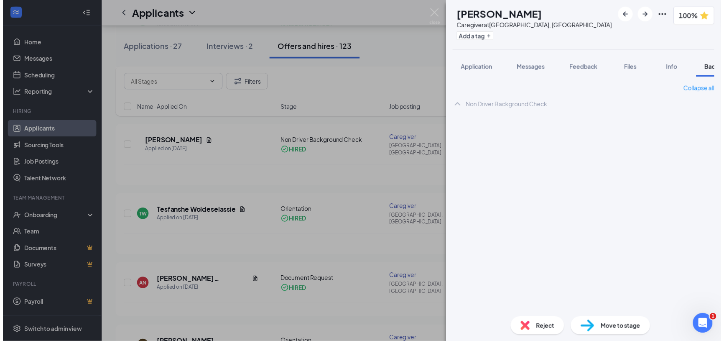
scroll to position [0, 34]
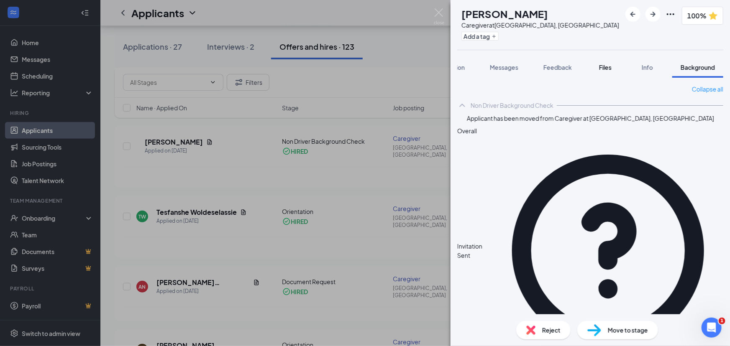
click at [599, 67] on span "Files" at bounding box center [605, 68] width 13 height 8
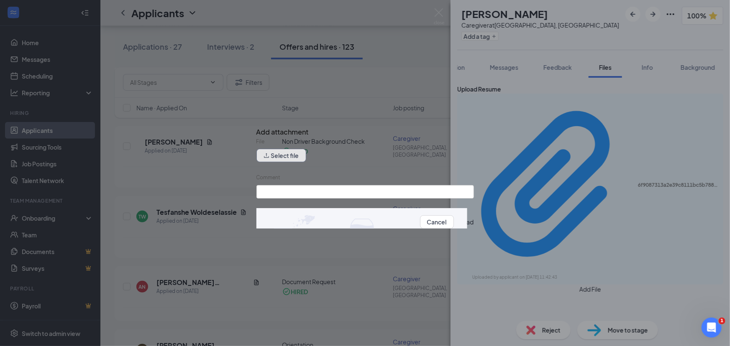
click at [291, 161] on button "Select file" at bounding box center [281, 155] width 50 height 13
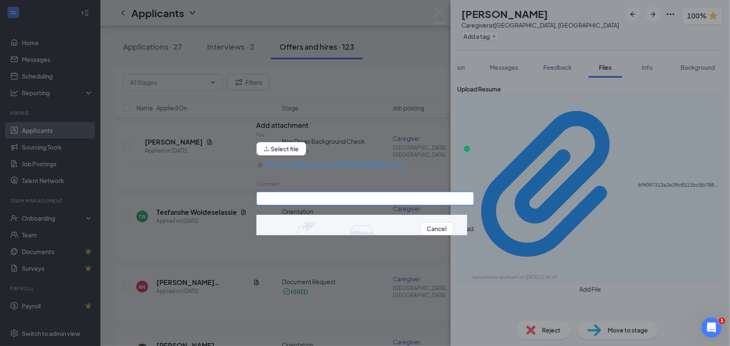
click at [272, 200] on input "Comment" at bounding box center [365, 198] width 218 height 13
drag, startPoint x: 339, startPoint y: 202, endPoint x: 299, endPoint y: 201, distance: 39.7
click at [299, 201] on input "Phone Screen and Reference" at bounding box center [365, 198] width 218 height 13
type input "Phone Screen"
click at [454, 233] on button "Upload" at bounding box center [464, 228] width 20 height 9
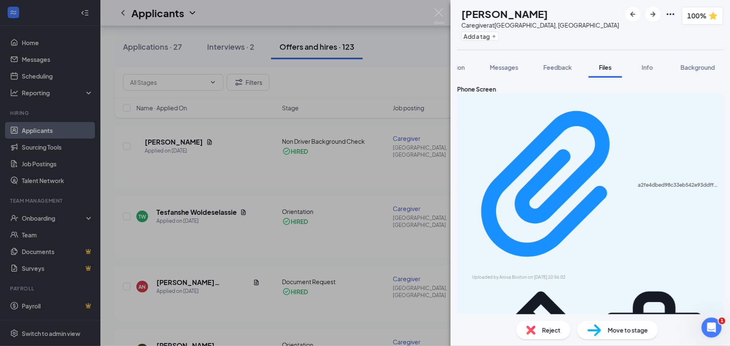
click at [221, 44] on div "NG [PERSON_NAME] Caregiver at [GEOGRAPHIC_DATA], [GEOGRAPHIC_DATA] Add a tag 10…" at bounding box center [365, 173] width 730 height 346
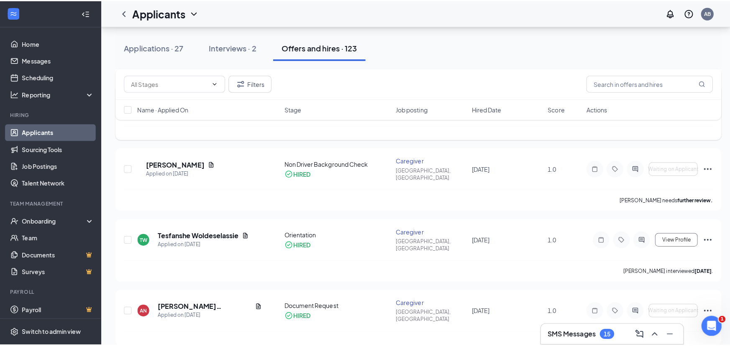
scroll to position [380, 0]
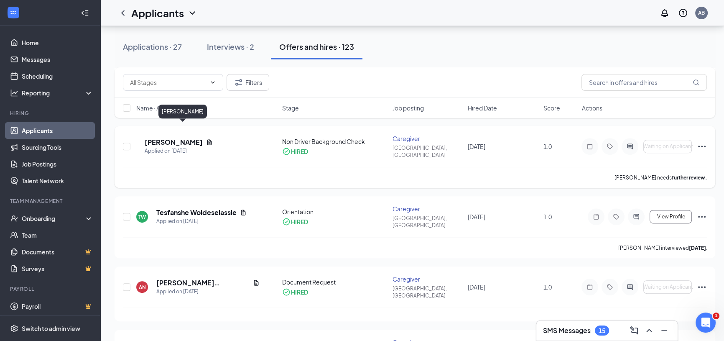
click at [189, 138] on h5 "[PERSON_NAME]" at bounding box center [174, 142] width 58 height 9
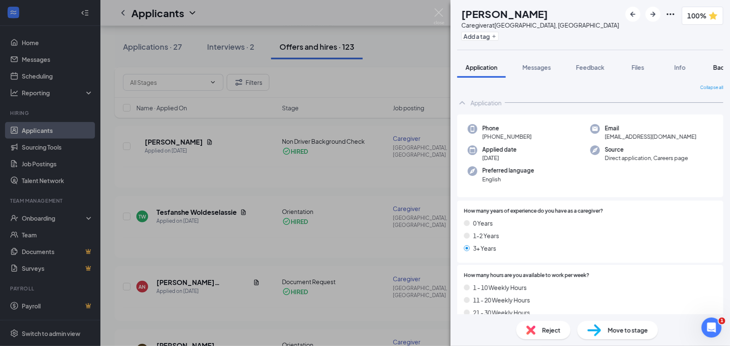
click at [642, 65] on span "Background" at bounding box center [730, 68] width 34 height 8
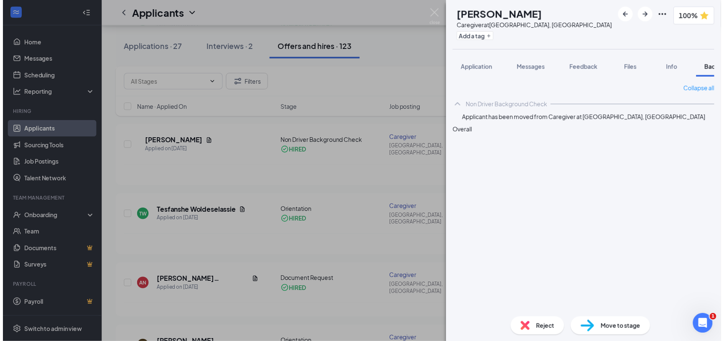
scroll to position [0, 34]
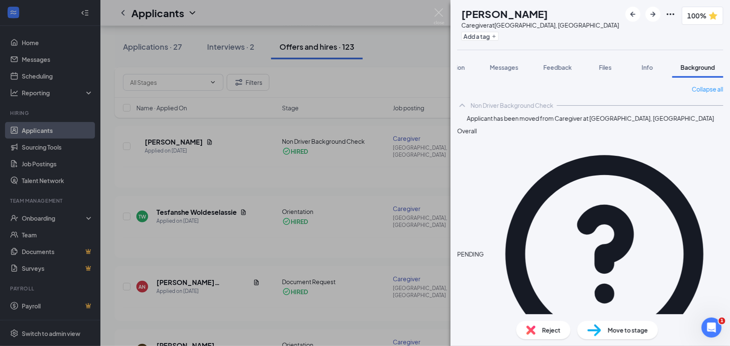
drag, startPoint x: 238, startPoint y: 240, endPoint x: 174, endPoint y: 202, distance: 75.0
click at [241, 236] on div "NG [PERSON_NAME] Caregiver at [GEOGRAPHIC_DATA], [GEOGRAPHIC_DATA] Add a tag 10…" at bounding box center [365, 173] width 730 height 346
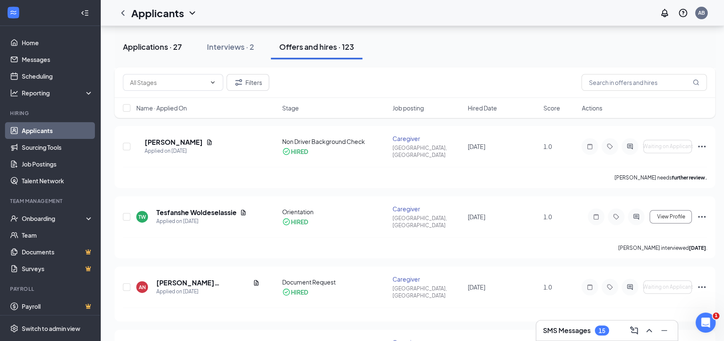
click at [138, 50] on div "Applications · 27" at bounding box center [152, 46] width 59 height 10
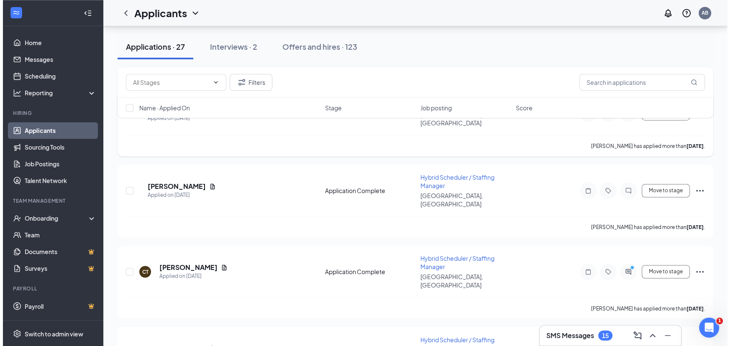
scroll to position [1699, 0]
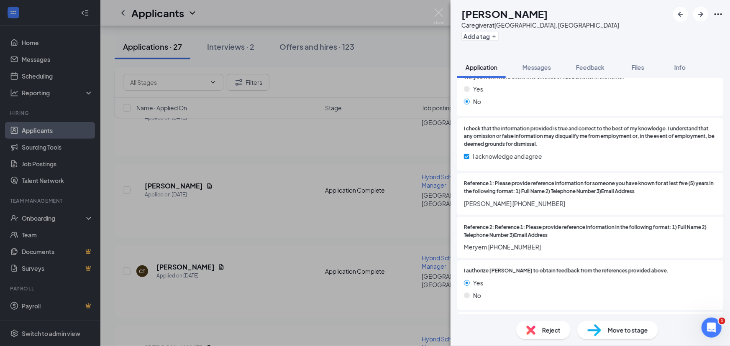
scroll to position [1026, 0]
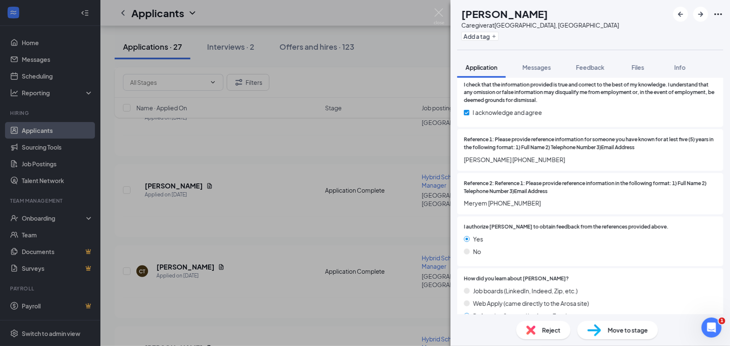
drag, startPoint x: 590, startPoint y: 156, endPoint x: 558, endPoint y: 151, distance: 32.6
click at [469, 148] on div "Reference 1: Please provide reference information for someone you have known fo…" at bounding box center [590, 150] width 253 height 28
click at [579, 157] on span "[PERSON_NAME] [PHONE_NUMBER]" at bounding box center [590, 159] width 253 height 9
click at [461, 159] on div "Reference 1: Please provide reference information for someone you have known fo…" at bounding box center [590, 150] width 266 height 42
drag, startPoint x: 464, startPoint y: 159, endPoint x: 574, endPoint y: 162, distance: 110.1
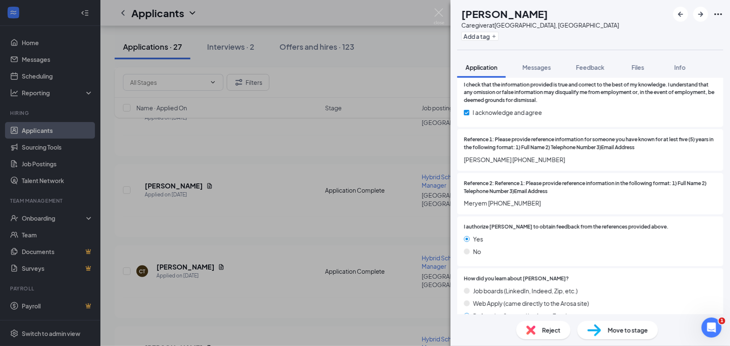
click at [574, 162] on span "[PERSON_NAME] [PHONE_NUMBER]" at bounding box center [590, 159] width 253 height 9
copy span "[PERSON_NAME] [PHONE_NUMBER]"
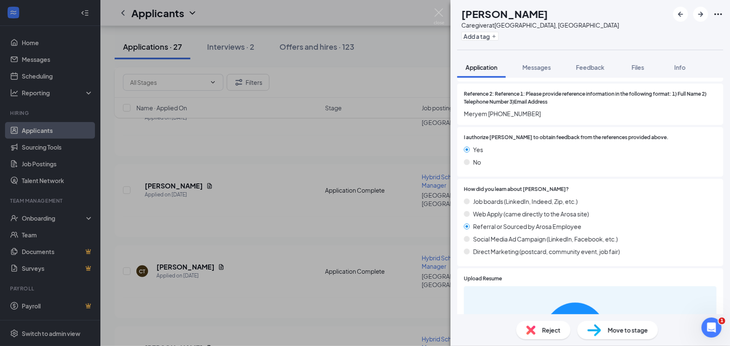
scroll to position [1065, 0]
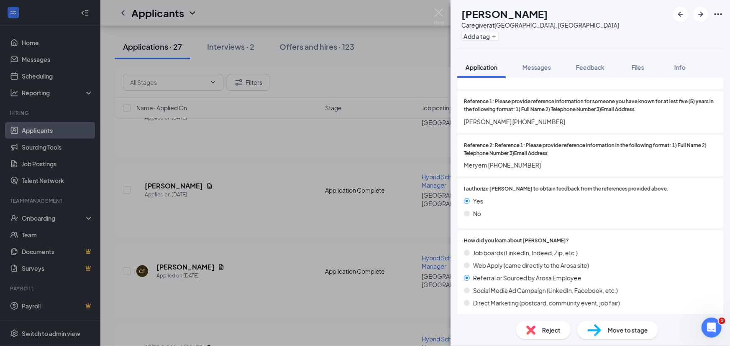
drag, startPoint x: 540, startPoint y: 164, endPoint x: 521, endPoint y: 164, distance: 18.4
click at [540, 164] on span "Meryem [PHONE_NUMBER]" at bounding box center [590, 165] width 253 height 9
drag, startPoint x: 539, startPoint y: 165, endPoint x: 579, endPoint y: 150, distance: 42.9
click at [447, 163] on div "ZI [PERSON_NAME] Caregiver at [GEOGRAPHIC_DATA], [GEOGRAPHIC_DATA] Add a tag Ap…" at bounding box center [365, 173] width 730 height 346
copy span "Meryem [PHONE_NUMBER]"
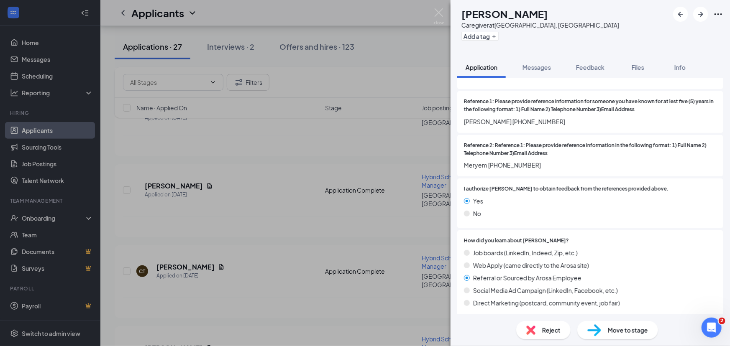
scroll to position [1724, 0]
click at [635, 67] on span "Files" at bounding box center [638, 68] width 13 height 8
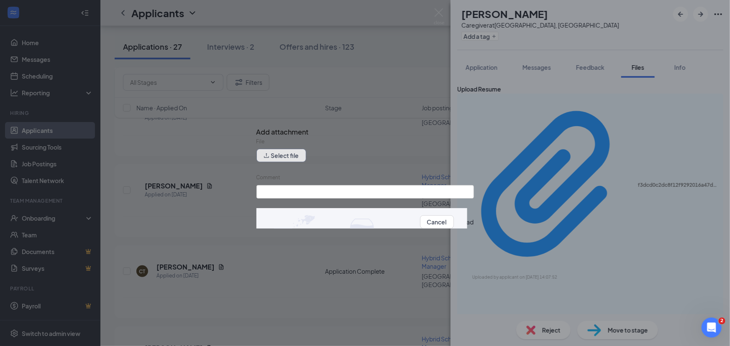
click at [291, 160] on button "Select file" at bounding box center [281, 155] width 50 height 13
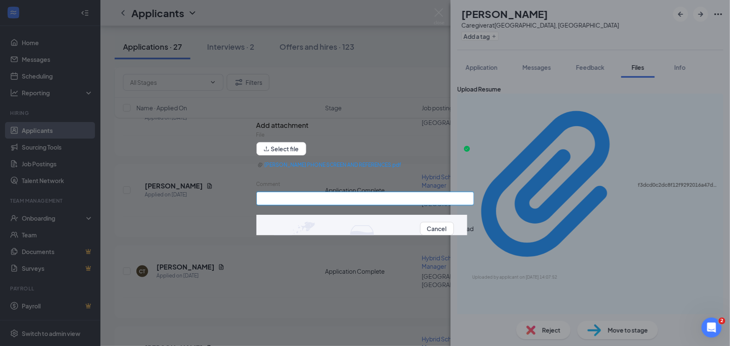
click at [351, 200] on input "Comment" at bounding box center [365, 198] width 218 height 13
type input "Phone Screen and Reference"
click at [454, 233] on button "Upload" at bounding box center [464, 228] width 20 height 9
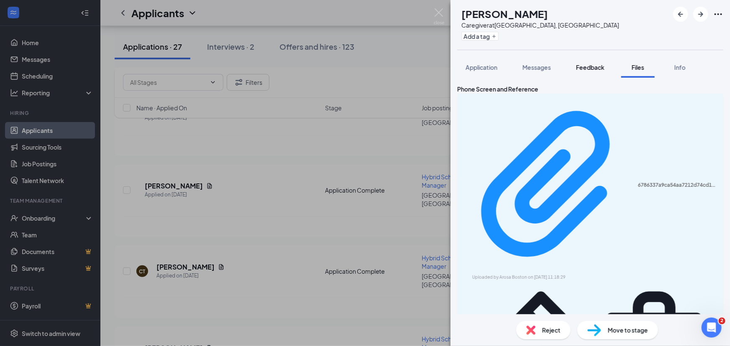
click at [589, 66] on span "Feedback" at bounding box center [590, 68] width 28 height 8
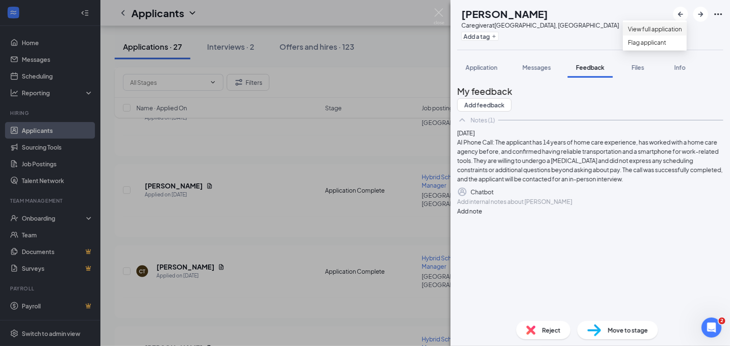
click at [642, 30] on link "View full application" at bounding box center [655, 28] width 54 height 9
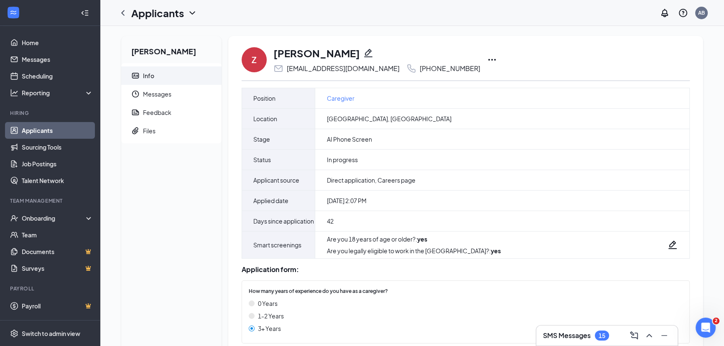
click at [49, 132] on link "Applicants" at bounding box center [58, 130] width 72 height 17
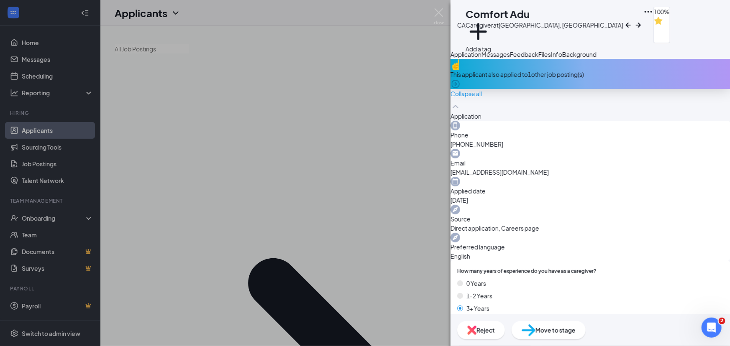
click at [596, 58] on span "Background" at bounding box center [579, 55] width 34 height 8
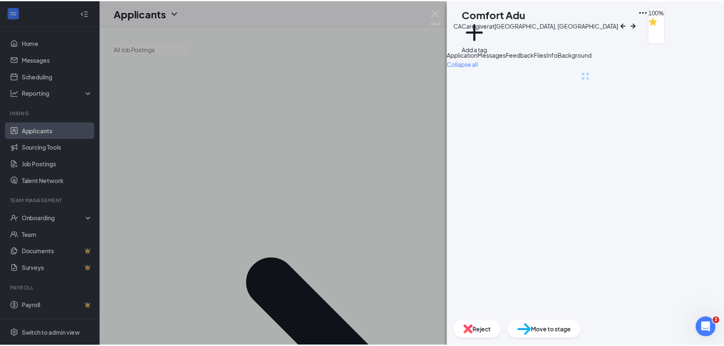
scroll to position [0, 34]
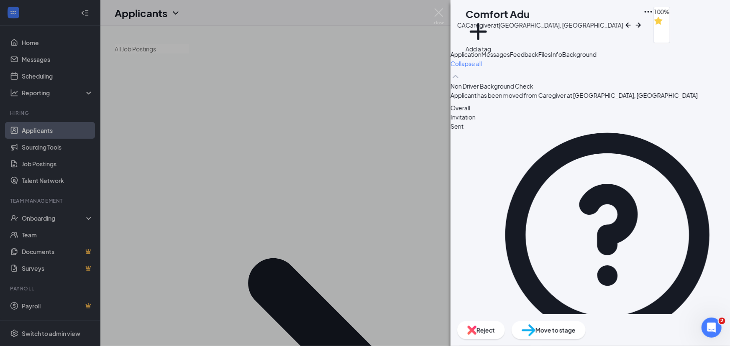
click at [322, 84] on div "CA Comfort Adu Caregiver at [GEOGRAPHIC_DATA], [GEOGRAPHIC_DATA] Add a tag 100%…" at bounding box center [365, 173] width 730 height 346
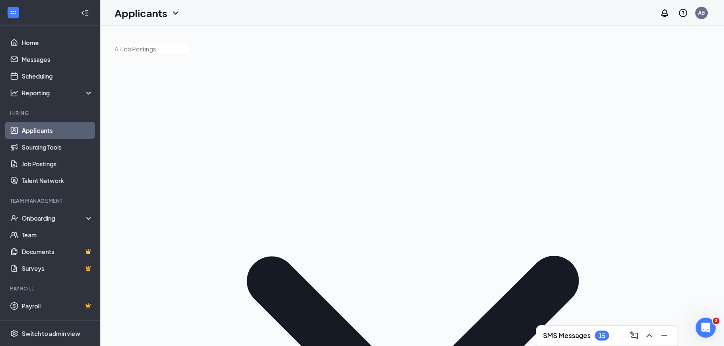
type input "nigh"
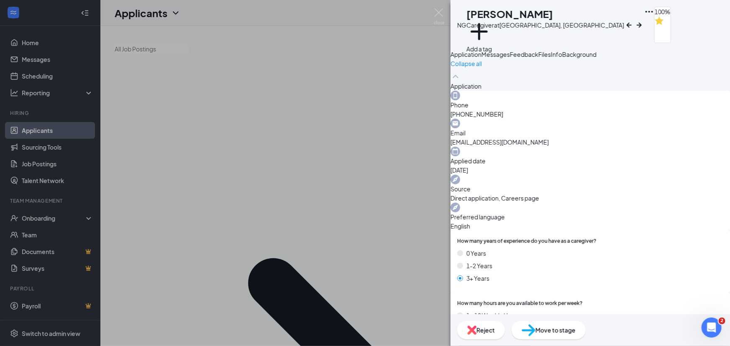
click at [596, 59] on button "Background" at bounding box center [579, 54] width 34 height 9
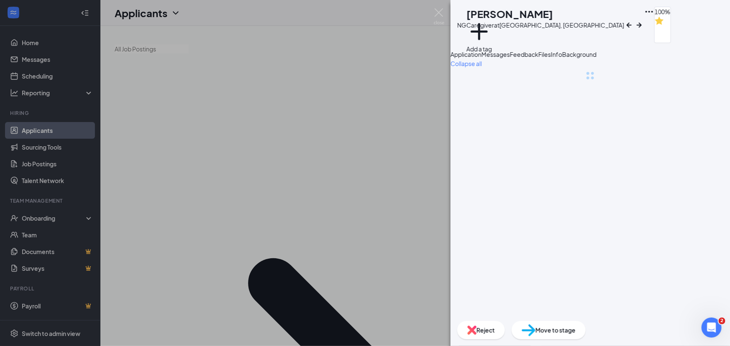
scroll to position [0, 34]
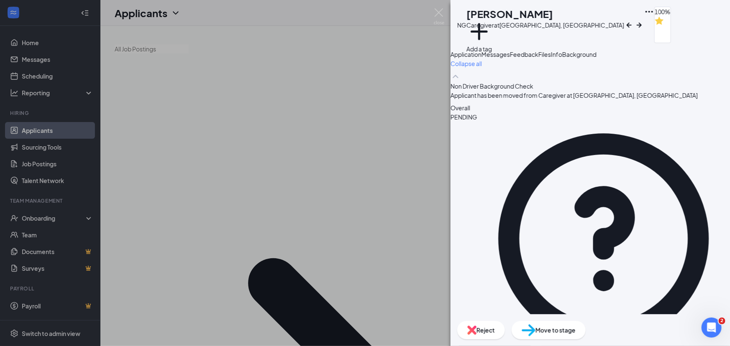
click at [245, 82] on div "NG [PERSON_NAME] Caregiver at [GEOGRAPHIC_DATA], [GEOGRAPHIC_DATA] Add a tag 10…" at bounding box center [365, 173] width 730 height 346
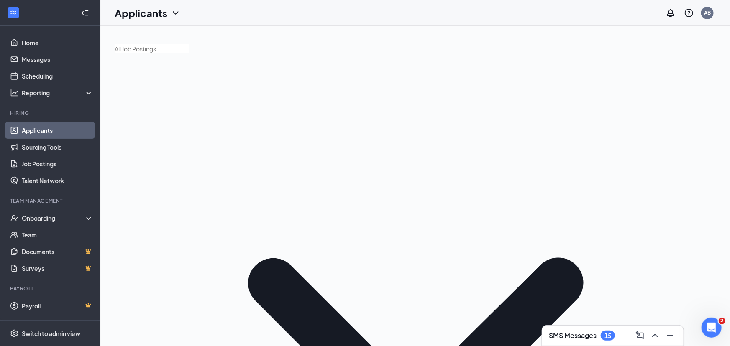
drag, startPoint x: 612, startPoint y: 115, endPoint x: 568, endPoint y: 117, distance: 43.6
type input "zeb"
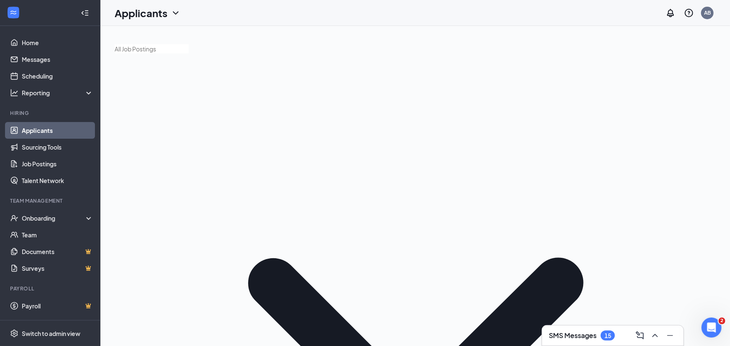
drag, startPoint x: 596, startPoint y: 118, endPoint x: 586, endPoint y: 119, distance: 10.9
drag, startPoint x: 607, startPoint y: 118, endPoint x: 570, endPoint y: 120, distance: 36.8
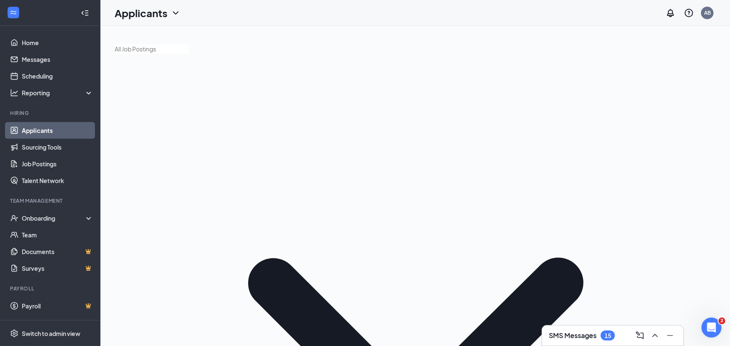
drag, startPoint x: 594, startPoint y: 119, endPoint x: 577, endPoint y: 119, distance: 16.7
type input "zeb"
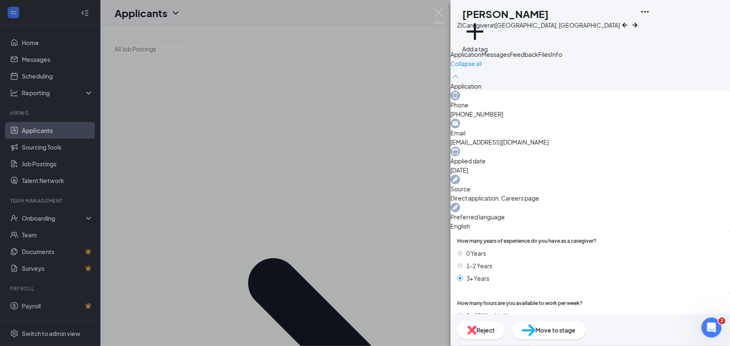
click at [538, 58] on span "Feedback" at bounding box center [524, 55] width 28 height 8
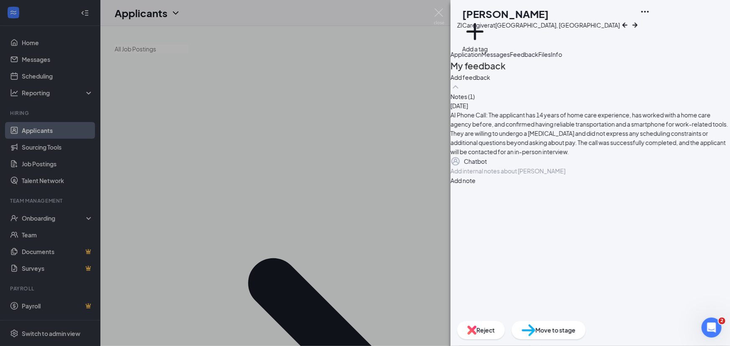
click at [476, 185] on button "Add note" at bounding box center [463, 180] width 25 height 9
click at [490, 82] on button "Add feedback" at bounding box center [471, 77] width 40 height 9
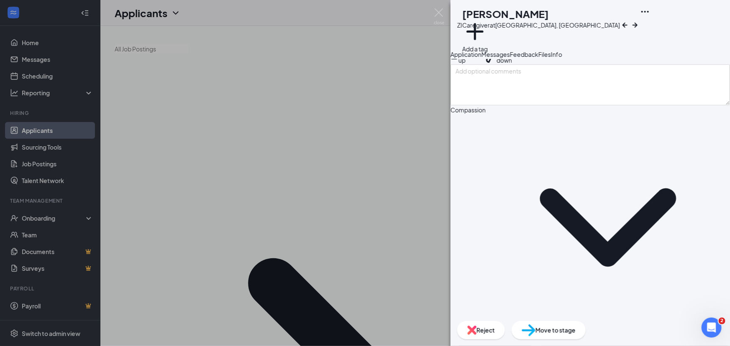
scroll to position [152, 0]
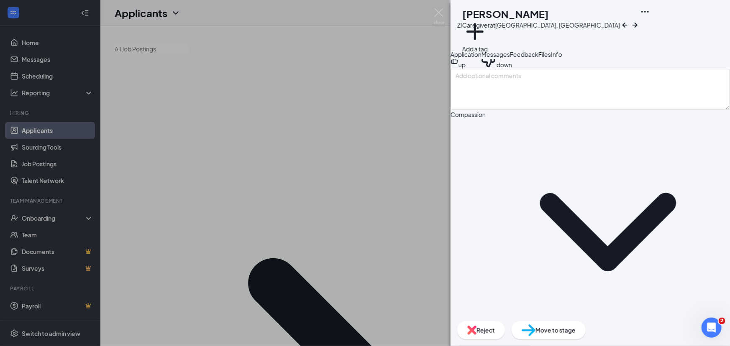
scroll to position [38, 0]
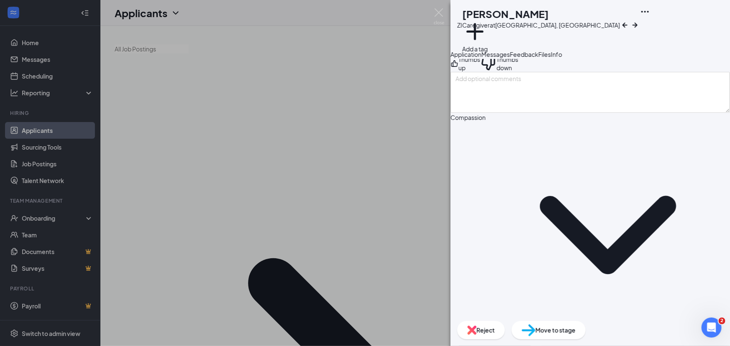
click at [480, 72] on div "Thumbs up" at bounding box center [469, 63] width 22 height 17
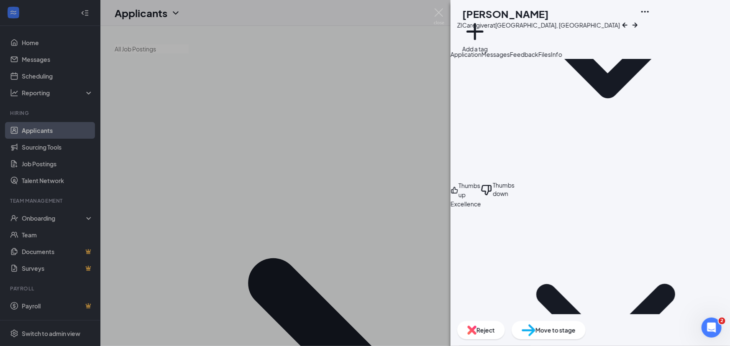
scroll to position [190, 0]
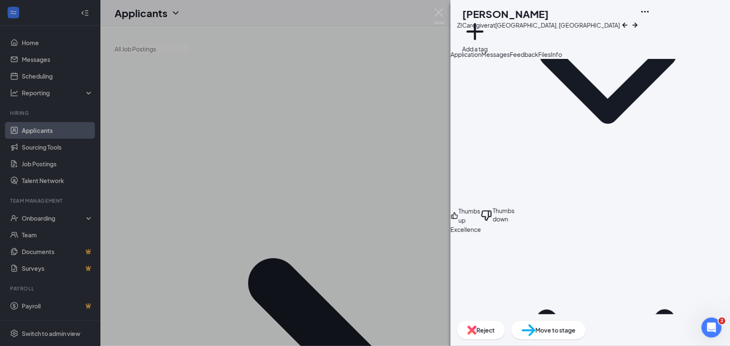
type textarea "Yes"
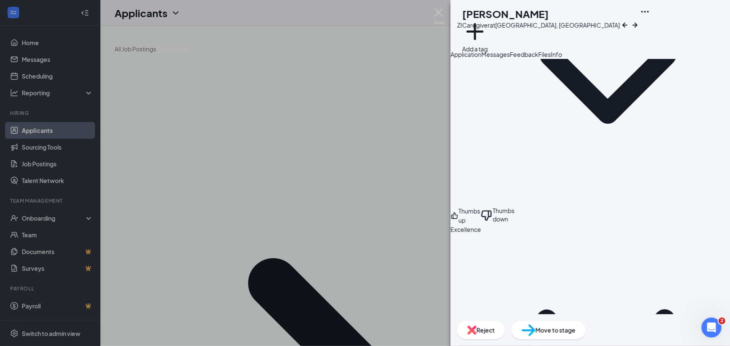
type textarea "Cambridge Watertown area. Has a car. She is flexible."
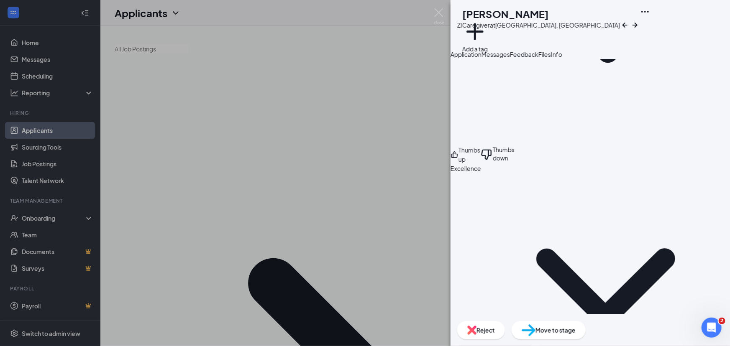
scroll to position [266, 0]
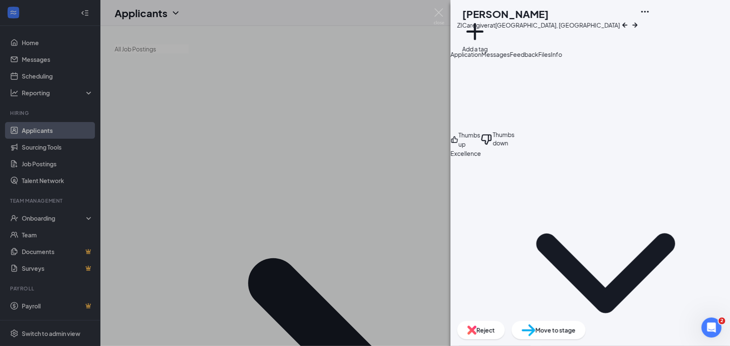
type textarea "Has had 15 years working in rehab and other facilities"
click at [481, 273] on div "ZI Zebiba Ibrahim Caregiver at Boston, MA Add a tag Application Messages Feedba…" at bounding box center [590, 173] width 279 height 346
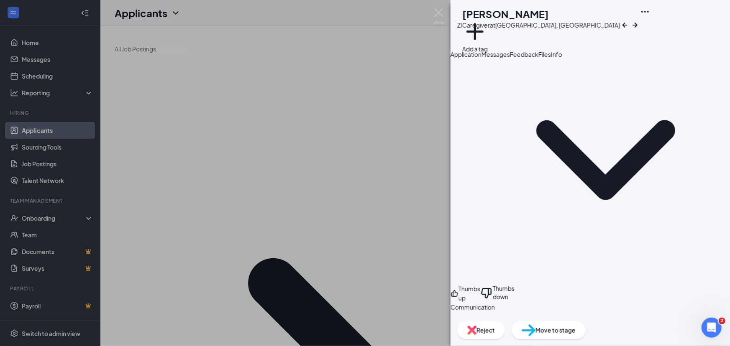
scroll to position [380, 0]
type textarea "Yest to all"
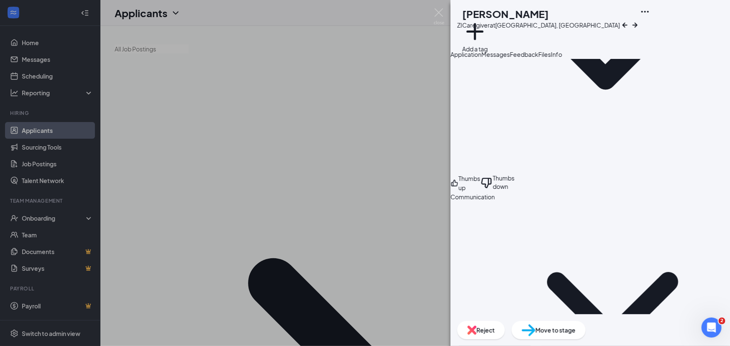
scroll to position [494, 0]
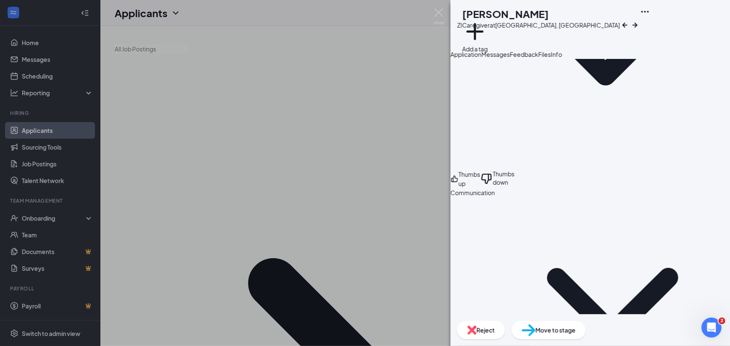
type textarea "Loves Caring for people"
type textarea "A friend referred her."
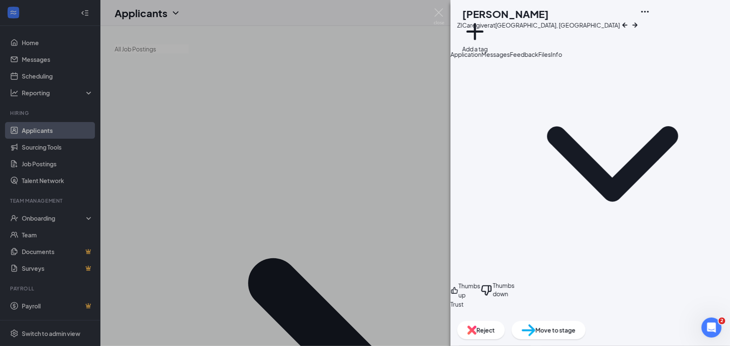
scroll to position [646, 0]
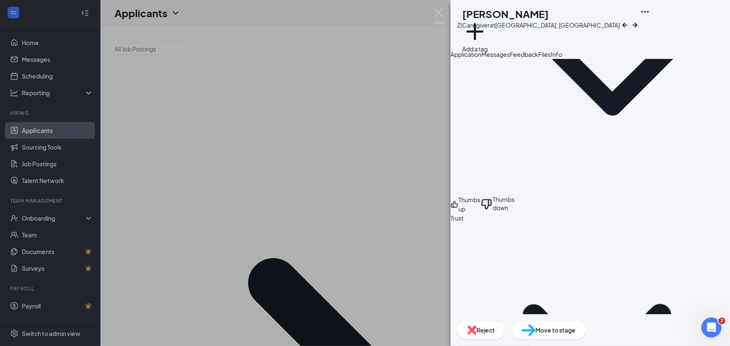
scroll to position [722, 0]
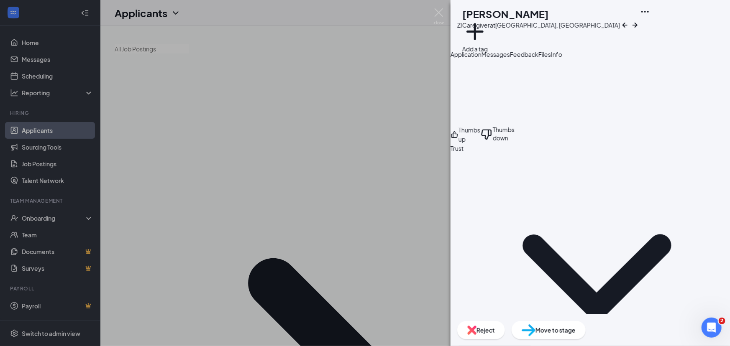
scroll to position [799, 0]
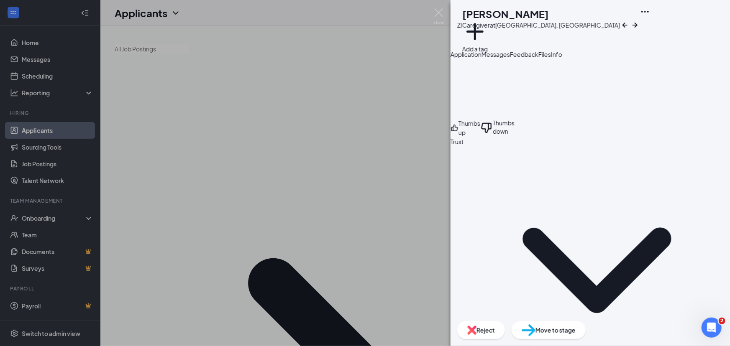
type textarea "CNA"
type textarea "Friendly Punctual Hard Worker"
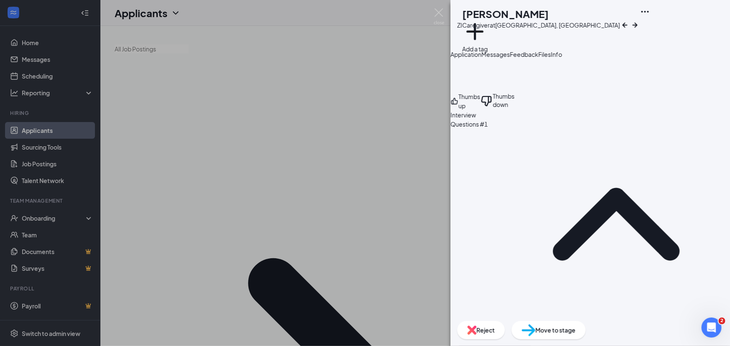
scroll to position [1117, 0]
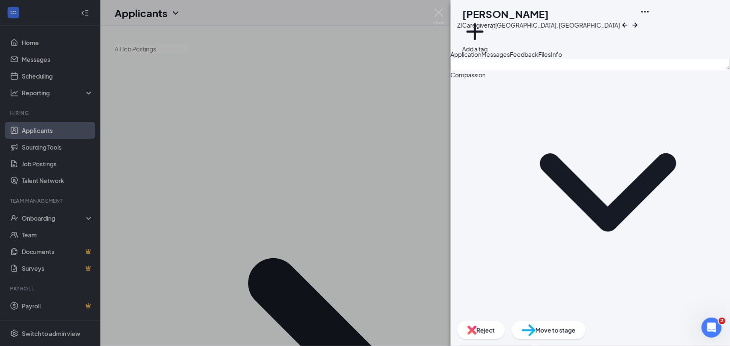
scroll to position [0, 0]
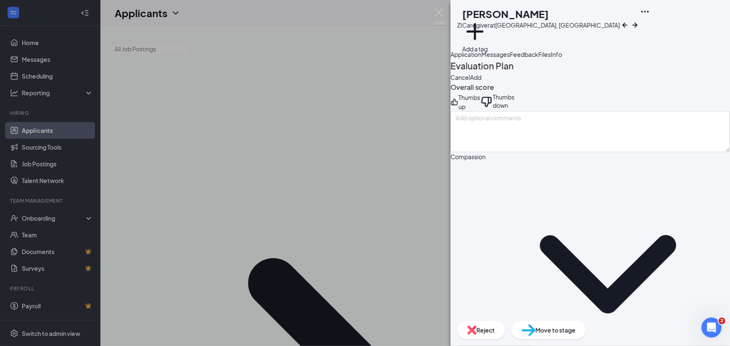
click at [481, 82] on button "Add" at bounding box center [475, 77] width 11 height 9
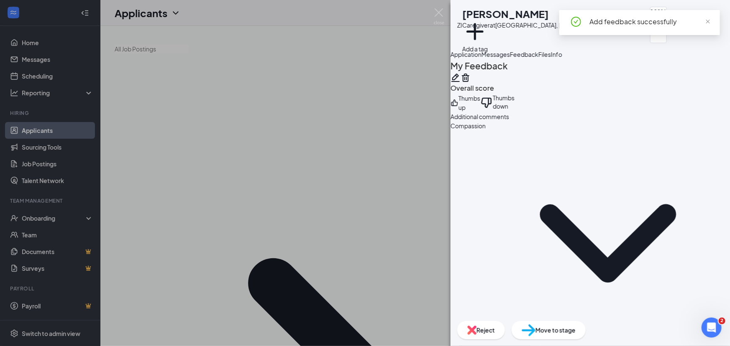
click at [537, 36] on div "Add a tag" at bounding box center [541, 36] width 158 height 14
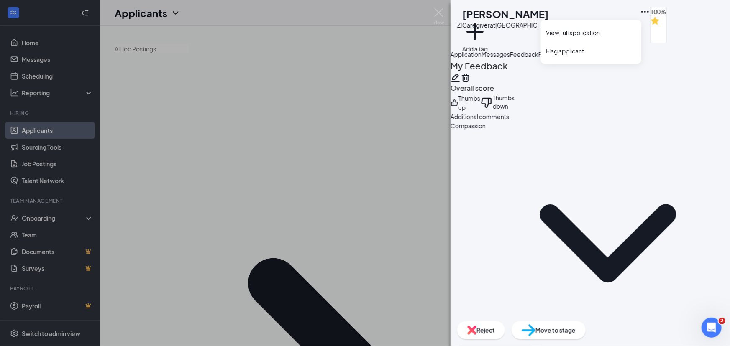
click at [640, 12] on icon "Ellipses" at bounding box center [645, 12] width 10 height 10
click at [163, 175] on div "ZI Zebiba Ibrahim Caregiver at Boston, MA Add a tag 100% Application Messages F…" at bounding box center [365, 173] width 730 height 346
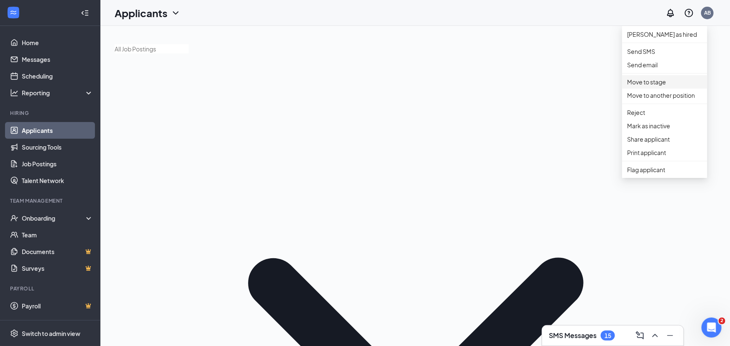
click at [650, 87] on p "Move to stage" at bounding box center [664, 81] width 75 height 9
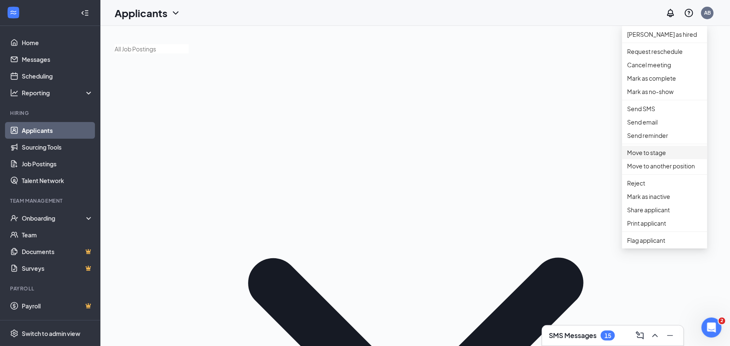
click at [640, 157] on p "Move to stage" at bounding box center [664, 152] width 75 height 9
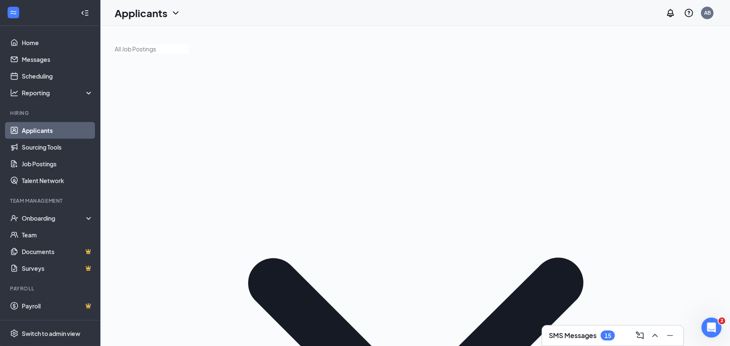
type input "Sep 18, 2025"
click at [286, 178] on div "18" at bounding box center [287, 181] width 10 height 10
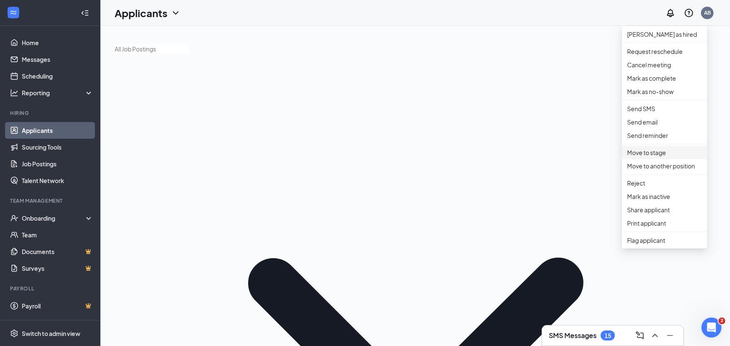
click at [657, 157] on p "Move to stage" at bounding box center [664, 152] width 75 height 9
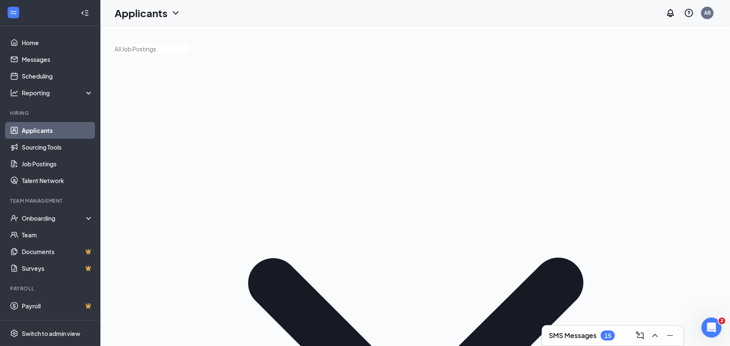
type input "$ 20"
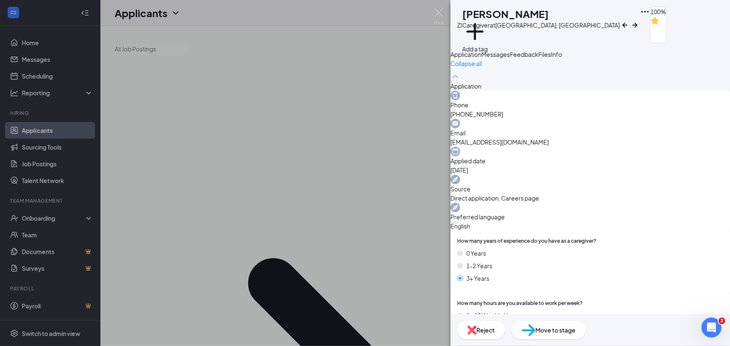
click at [184, 180] on div "ZI Zebiba Ibrahim Caregiver at Boston, MA Add a tag 100% Application Messages F…" at bounding box center [365, 173] width 730 height 346
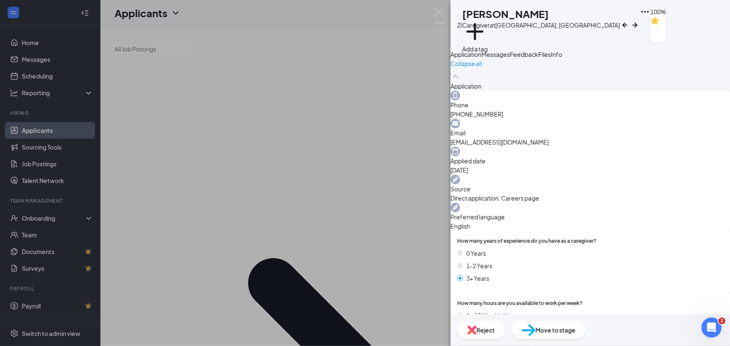
click at [192, 180] on div "ZI Zebiba Ibrahim Caregiver at Boston, MA Add a tag 100% Application Messages F…" at bounding box center [365, 173] width 730 height 346
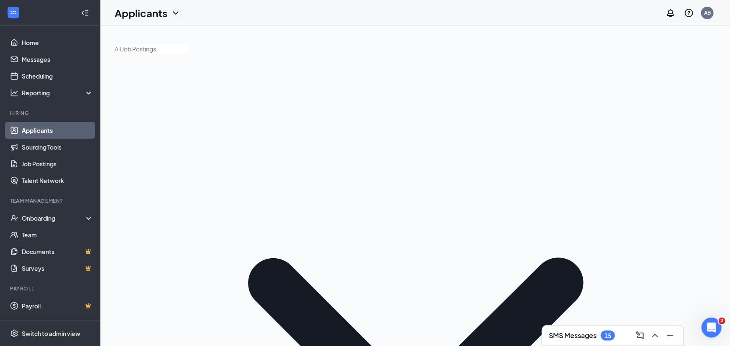
drag, startPoint x: 613, startPoint y: 113, endPoint x: 559, endPoint y: 118, distance: 54.2
type input "nigh"
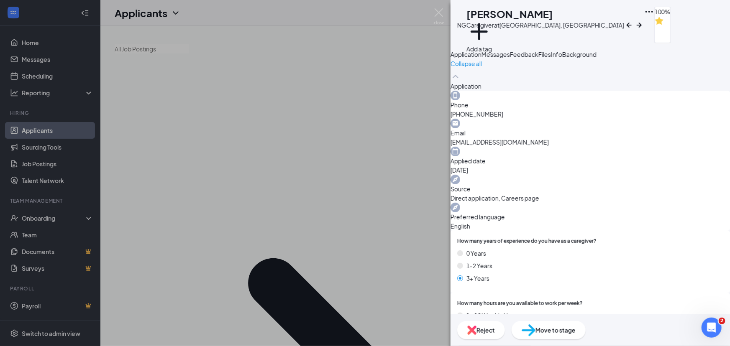
click at [596, 58] on span "Background" at bounding box center [579, 55] width 34 height 8
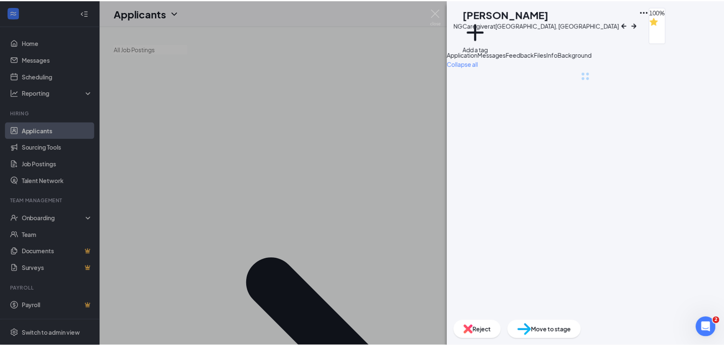
scroll to position [0, 34]
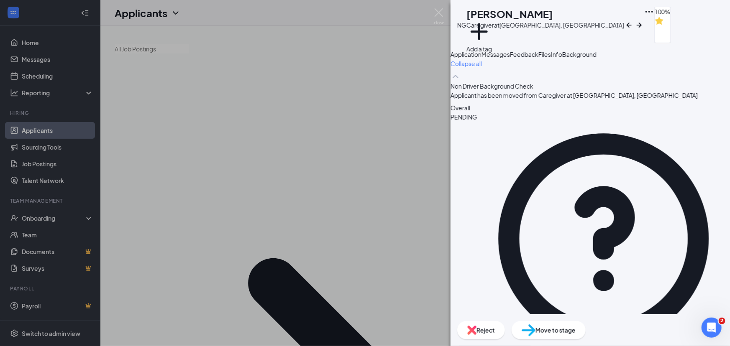
click at [596, 58] on span "Background" at bounding box center [579, 55] width 34 height 8
click at [482, 68] on link "Collapse all" at bounding box center [466, 63] width 31 height 9
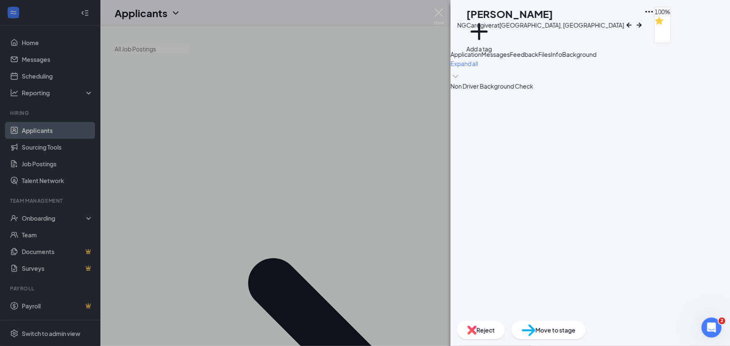
click at [596, 58] on span "Background" at bounding box center [579, 55] width 34 height 8
click at [478, 68] on link "Expand all" at bounding box center [465, 63] width 28 height 9
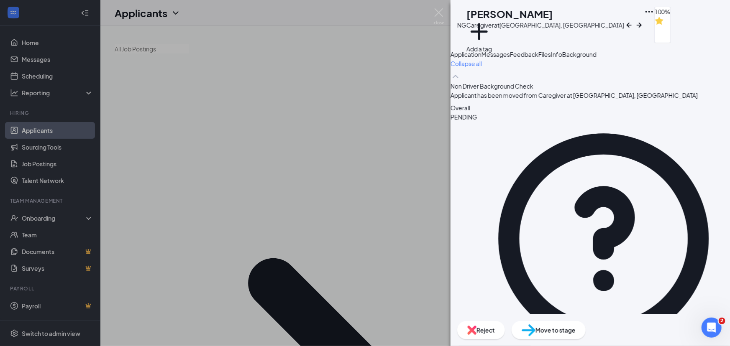
click at [233, 78] on div "NG [PERSON_NAME] Caregiver at [GEOGRAPHIC_DATA], [GEOGRAPHIC_DATA] Add a tag 10…" at bounding box center [365, 173] width 730 height 346
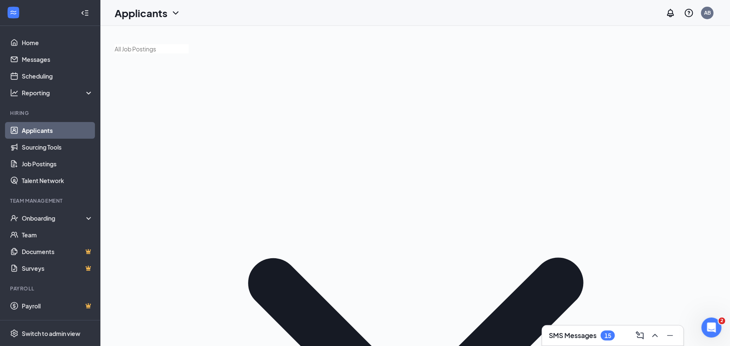
drag, startPoint x: 603, startPoint y: 116, endPoint x: 561, endPoint y: 116, distance: 41.4
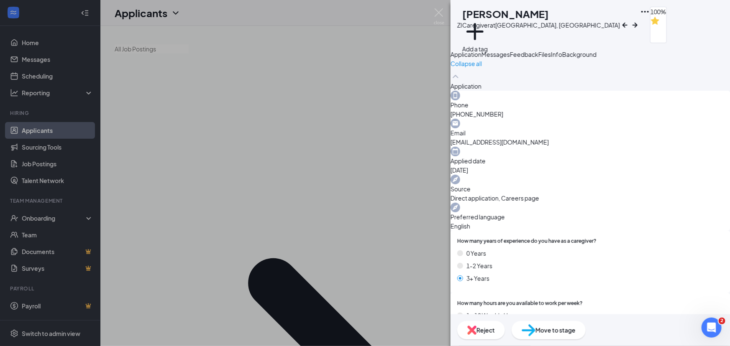
click at [596, 58] on span "Background" at bounding box center [579, 55] width 34 height 8
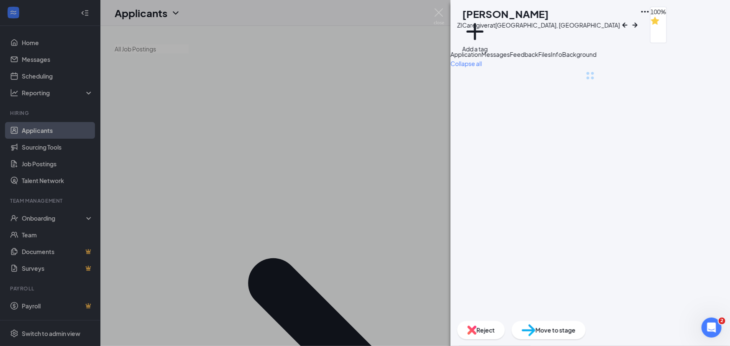
scroll to position [0, 34]
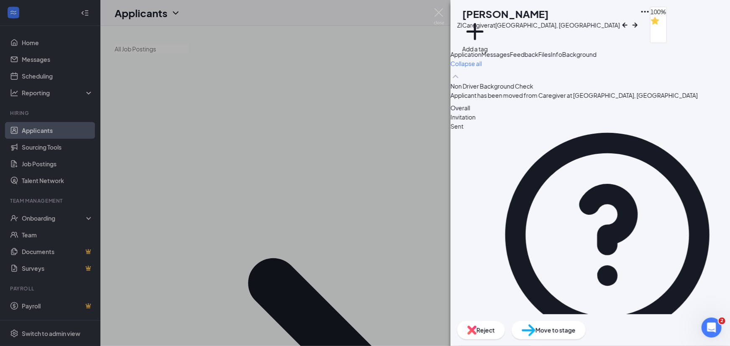
click at [172, 179] on div "ZI Zebiba Ibrahim Caregiver at Boston, MA Add a tag 100% Application Messages F…" at bounding box center [365, 173] width 730 height 346
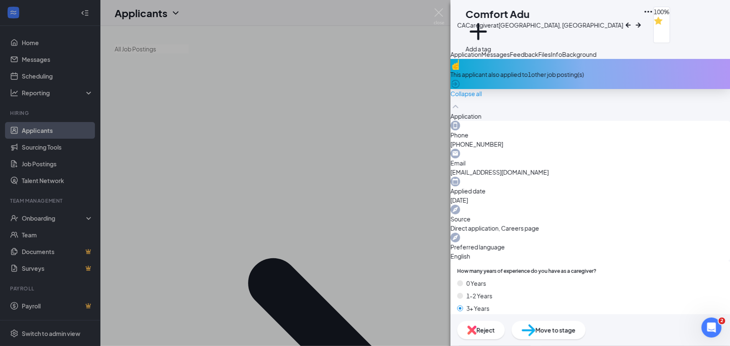
click at [596, 58] on span "Background" at bounding box center [579, 55] width 34 height 8
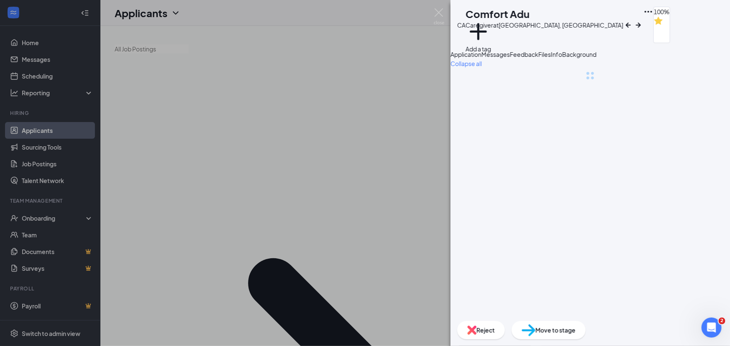
scroll to position [0, 34]
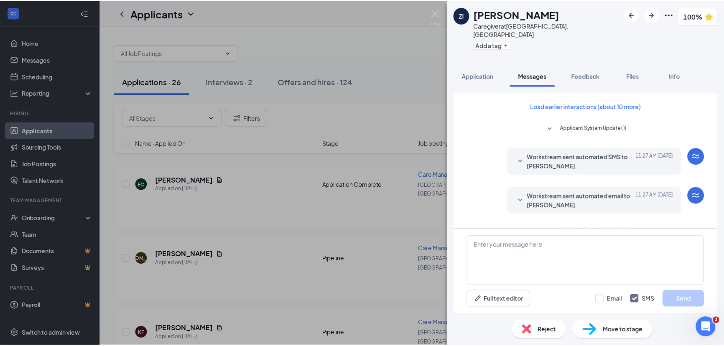
scroll to position [182, 0]
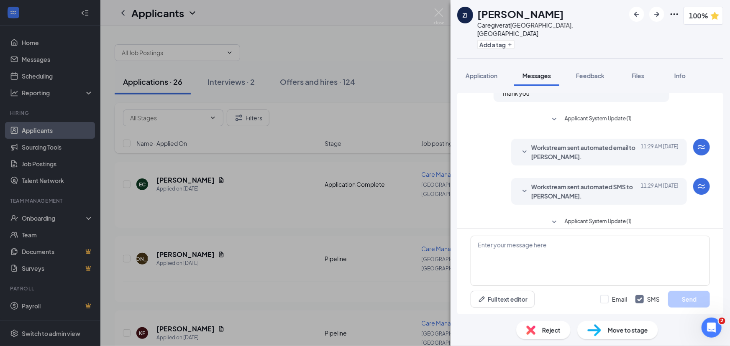
click at [541, 72] on div "Messages" at bounding box center [536, 76] width 28 height 8
click at [352, 226] on div "ZI Zebiba Ibrahim Caregiver at Boston, MA Add a tag 100% Application Messages F…" at bounding box center [365, 173] width 730 height 346
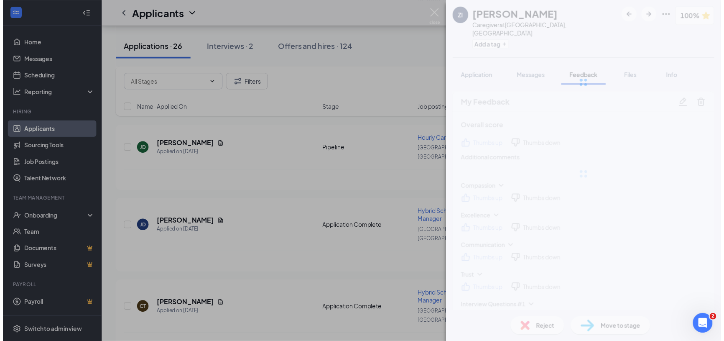
scroll to position [1, 0]
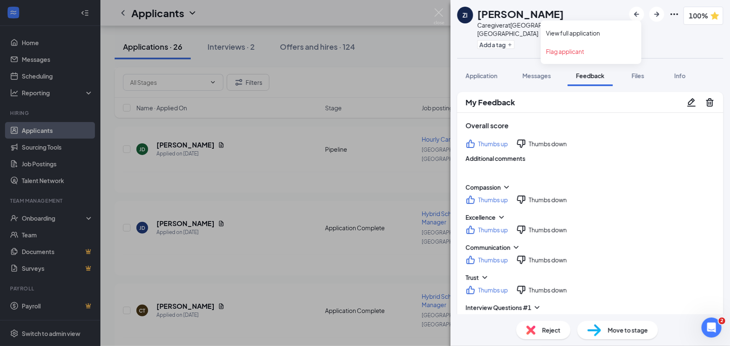
click at [669, 12] on icon "Ellipses" at bounding box center [674, 14] width 10 height 10
click at [187, 222] on div "ZI Zebiba Ibrahim Caregiver at Boston, MA Add a tag 100% Application Messages F…" at bounding box center [365, 173] width 730 height 346
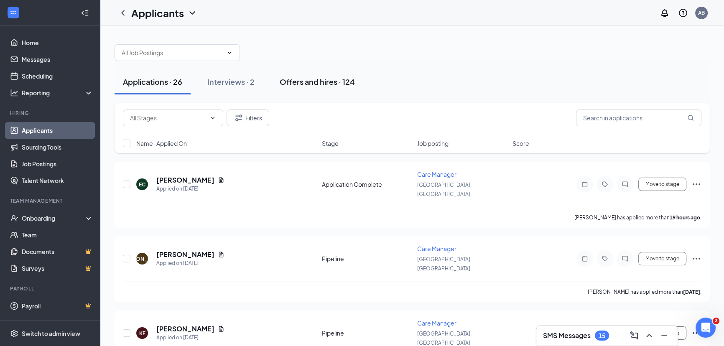
click at [340, 86] on div "Offers and hires · 124" at bounding box center [317, 82] width 75 height 10
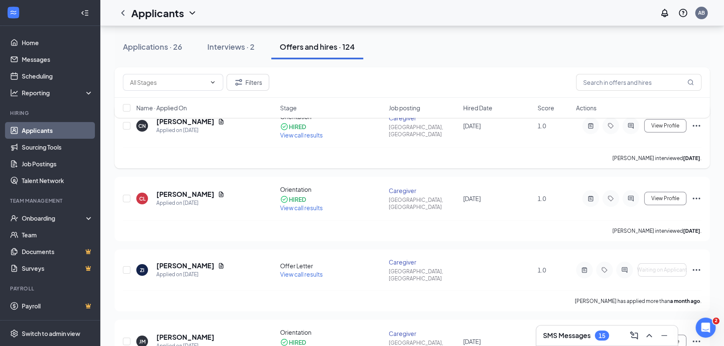
scroll to position [190, 0]
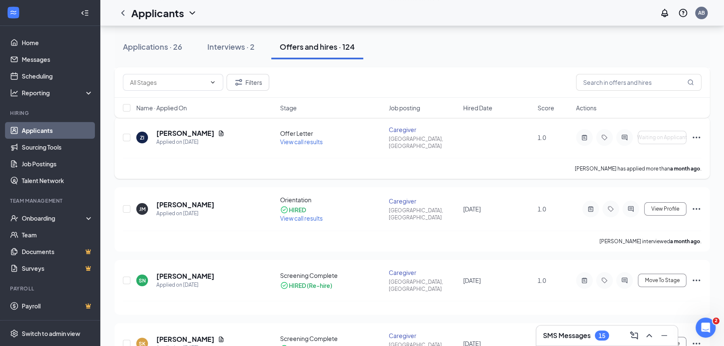
click at [698, 134] on icon "Ellipses" at bounding box center [697, 138] width 10 height 10
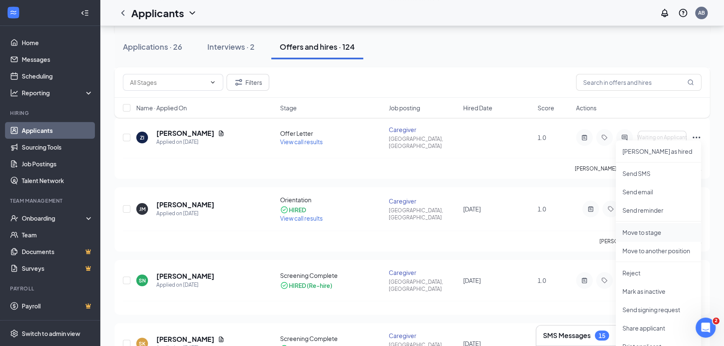
click at [635, 234] on p "Move to stage" at bounding box center [659, 232] width 72 height 8
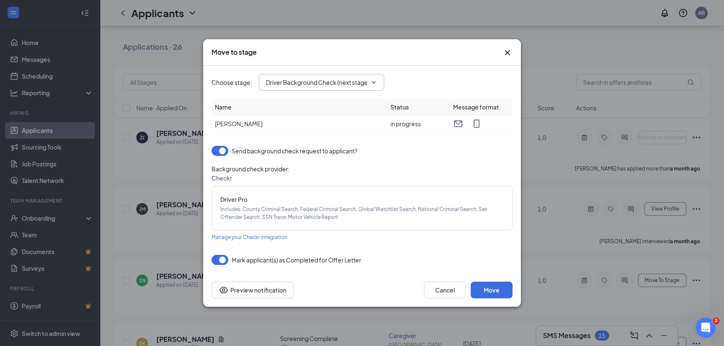
click at [314, 84] on input "Driver Background Check (next stage)" at bounding box center [316, 82] width 101 height 9
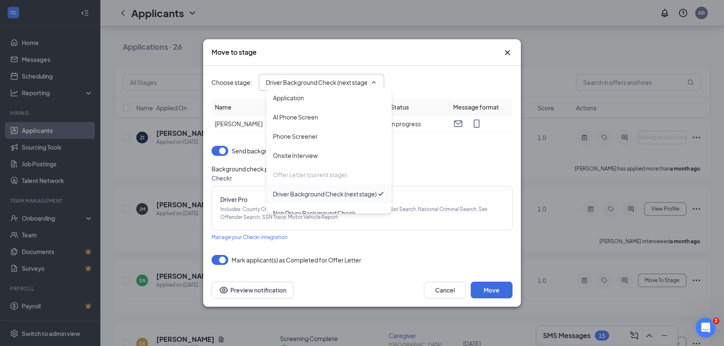
scroll to position [38, 0]
click at [315, 180] on div "Non Driver Background Check" at bounding box center [314, 175] width 83 height 9
type input "Non Driver Background Check"
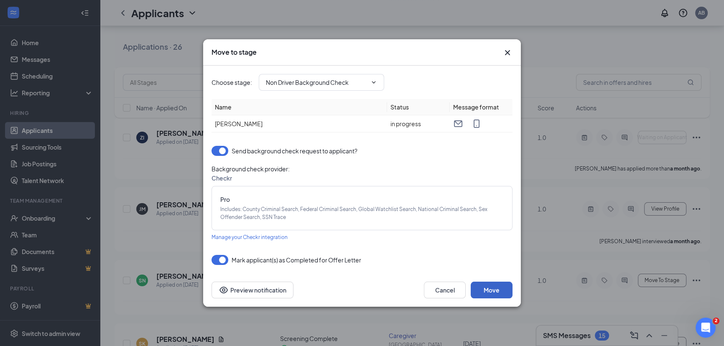
click at [490, 293] on button "Move" at bounding box center [492, 290] width 42 height 17
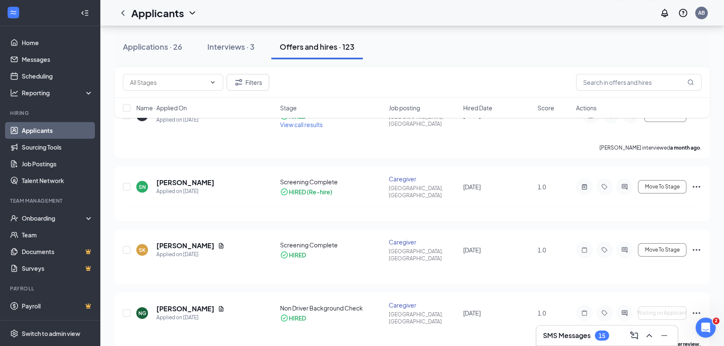
scroll to position [114, 0]
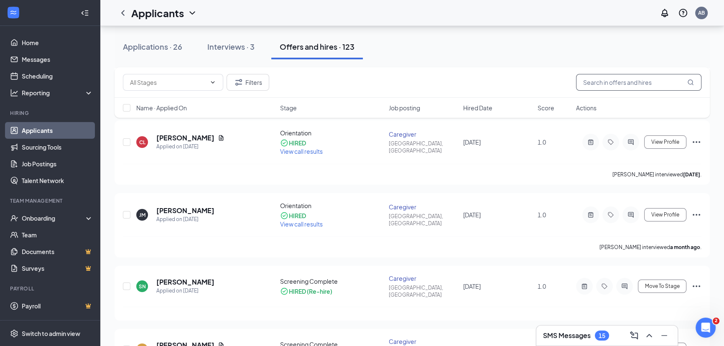
click at [599, 77] on input "text" at bounding box center [638, 82] width 125 height 17
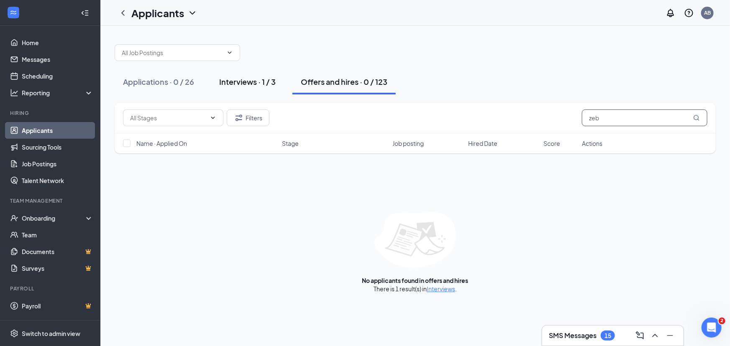
type input "zeb"
click at [255, 84] on div "Interviews · 1 / 3" at bounding box center [247, 82] width 56 height 10
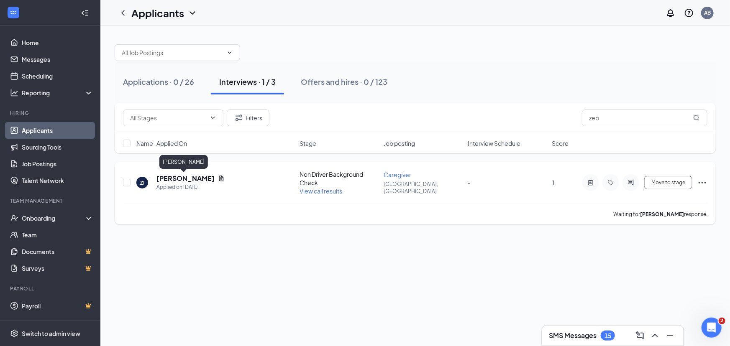
click at [180, 180] on h5 "[PERSON_NAME]" at bounding box center [185, 178] width 58 height 9
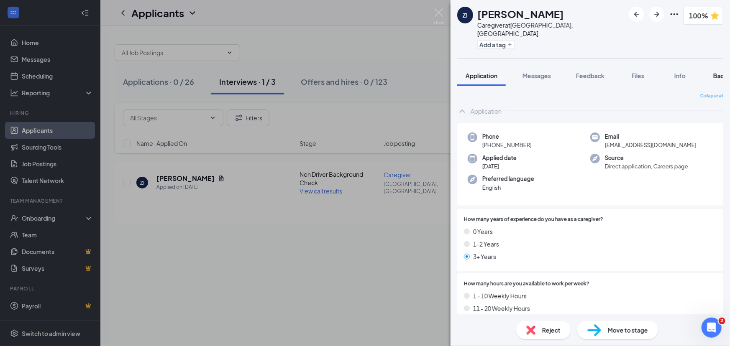
click at [718, 72] on span "Background" at bounding box center [730, 76] width 34 height 8
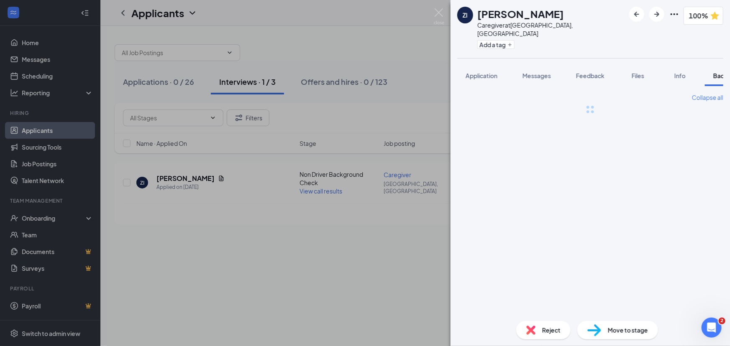
scroll to position [0, 34]
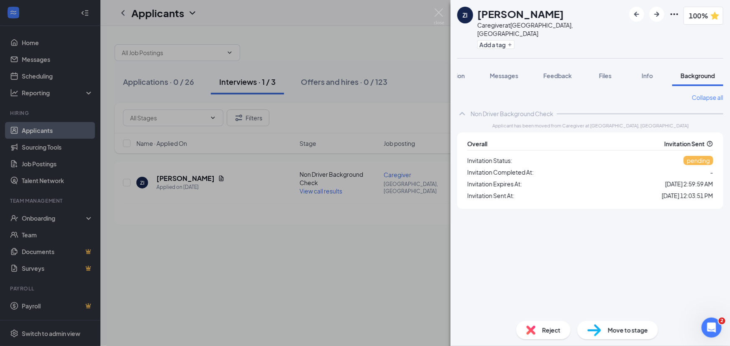
click at [170, 229] on div "ZI Zebiba Ibrahim Caregiver at Boston, MA Add a tag 100% Application Messages F…" at bounding box center [365, 173] width 730 height 346
